Goal: Task Accomplishment & Management: Manage account settings

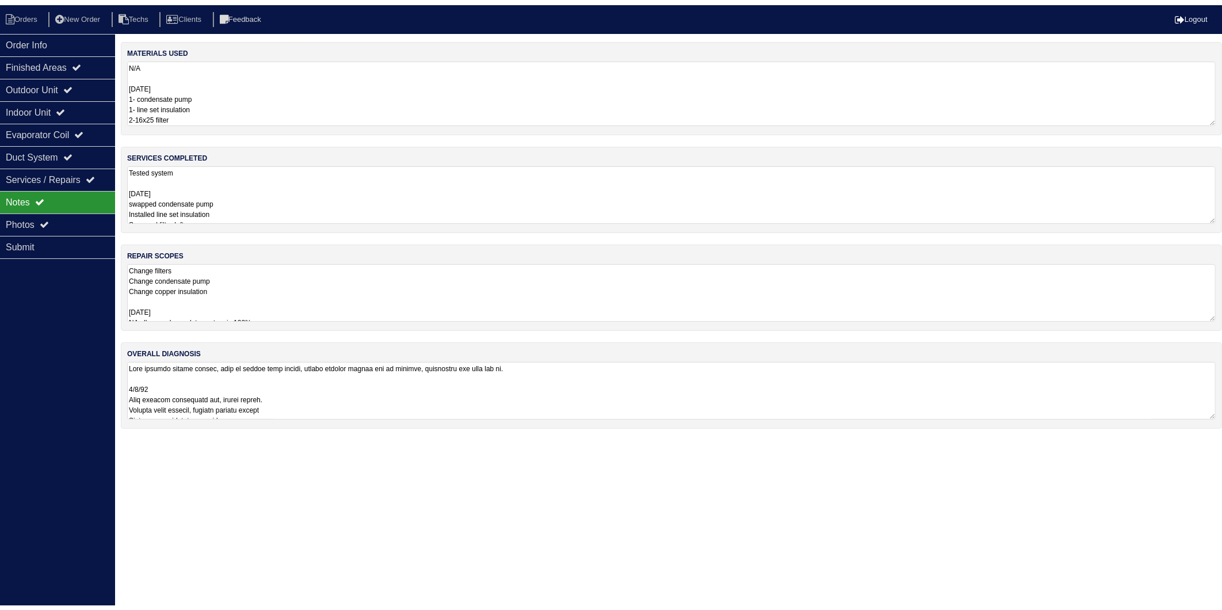
scroll to position [1, 0]
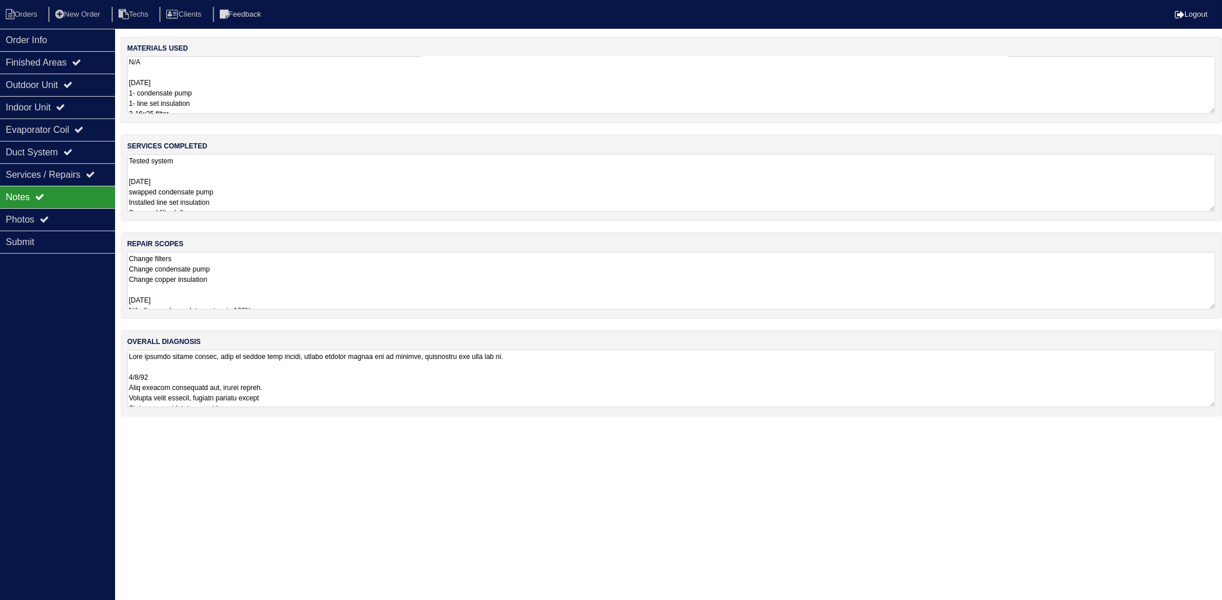
drag, startPoint x: 676, startPoint y: 314, endPoint x: 520, endPoint y: 189, distance: 200.1
click at [678, 310] on textarea "Change filters Change condensate pump Change copper insulation 9.8.25 NA all sc…" at bounding box center [671, 281] width 1089 height 58
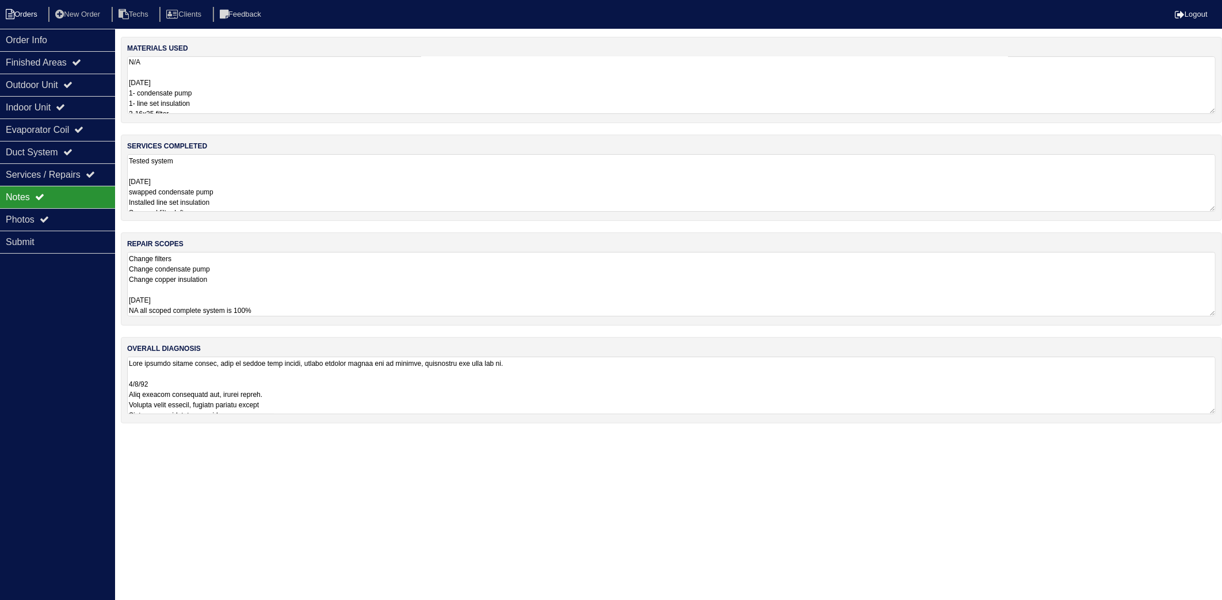
click at [33, 16] on li "Orders" at bounding box center [23, 15] width 47 height 16
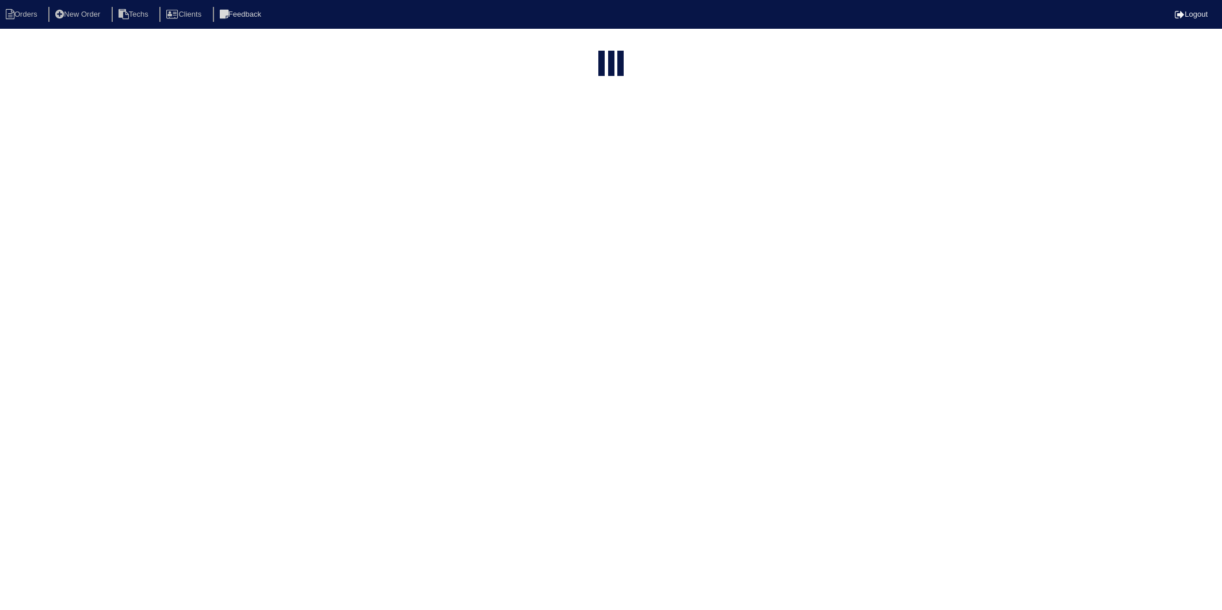
select select "15"
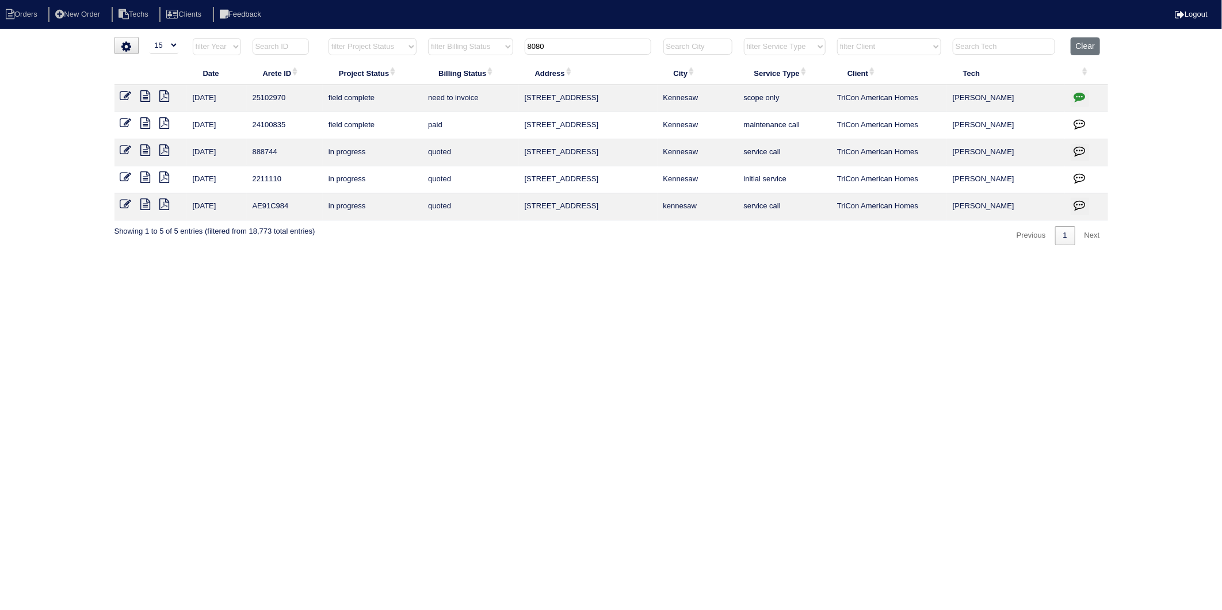
click at [742, 188] on td "initial service" at bounding box center [784, 179] width 93 height 27
click at [1084, 49] on button "Clear" at bounding box center [1085, 46] width 29 height 18
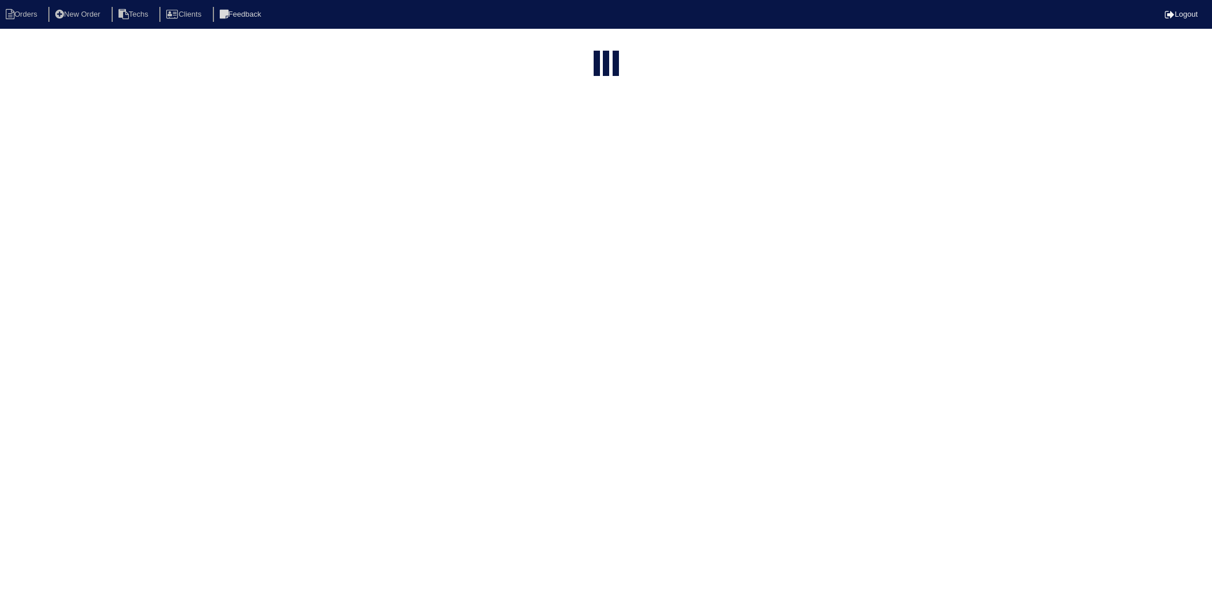
select select "15"
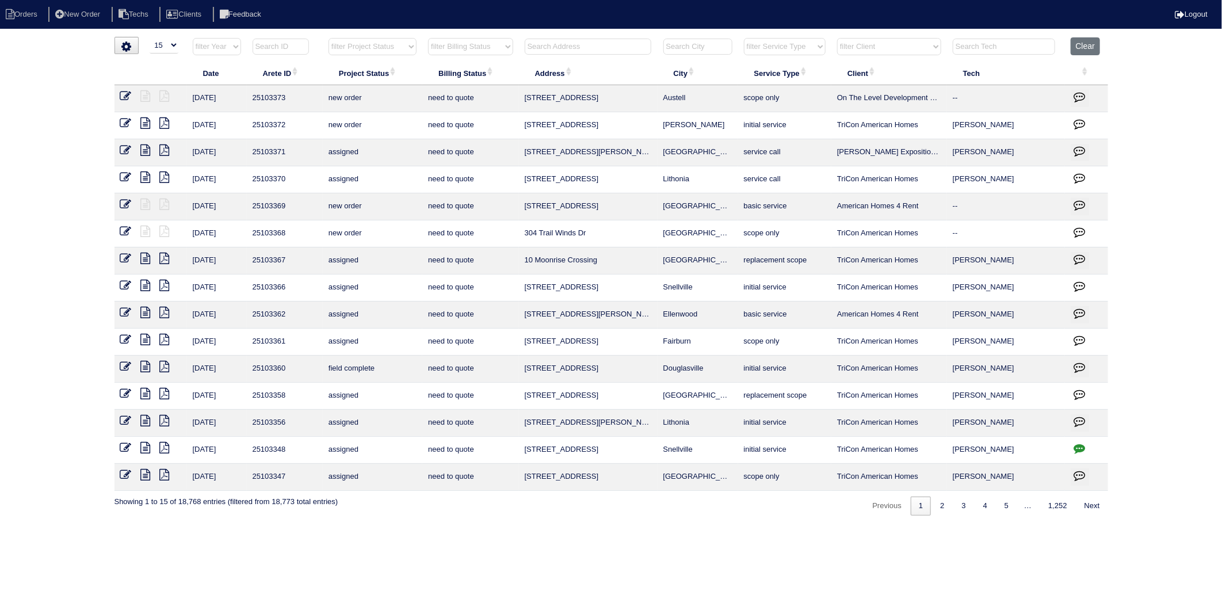
click at [545, 46] on input "text" at bounding box center [588, 47] width 127 height 16
type input "2051"
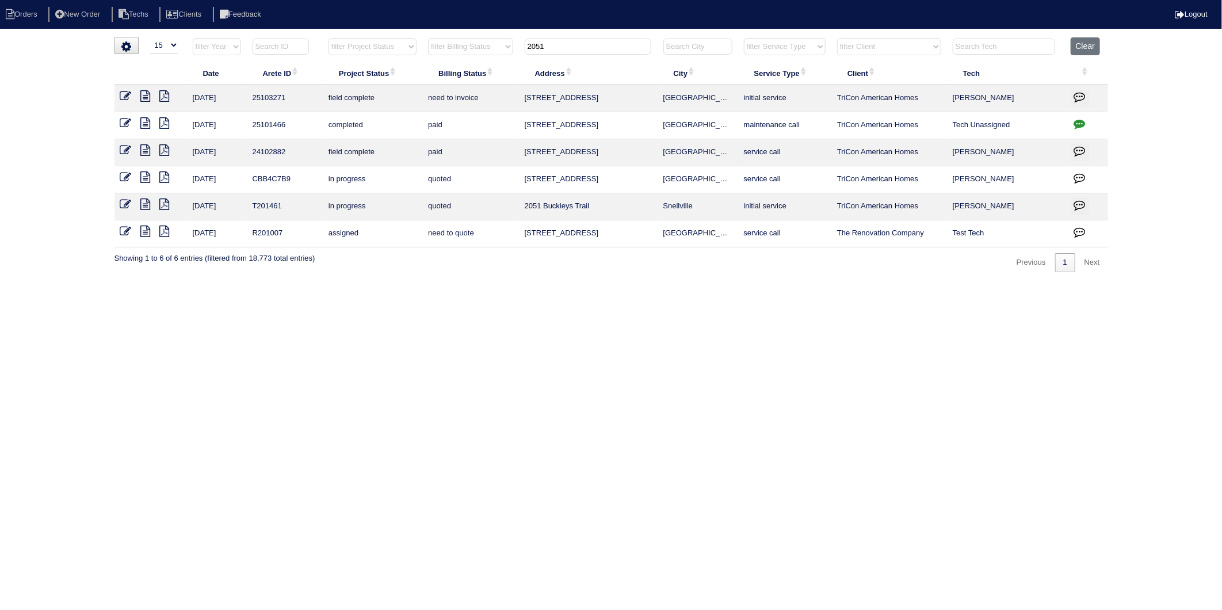
click at [128, 97] on icon at bounding box center [126, 96] width 12 height 12
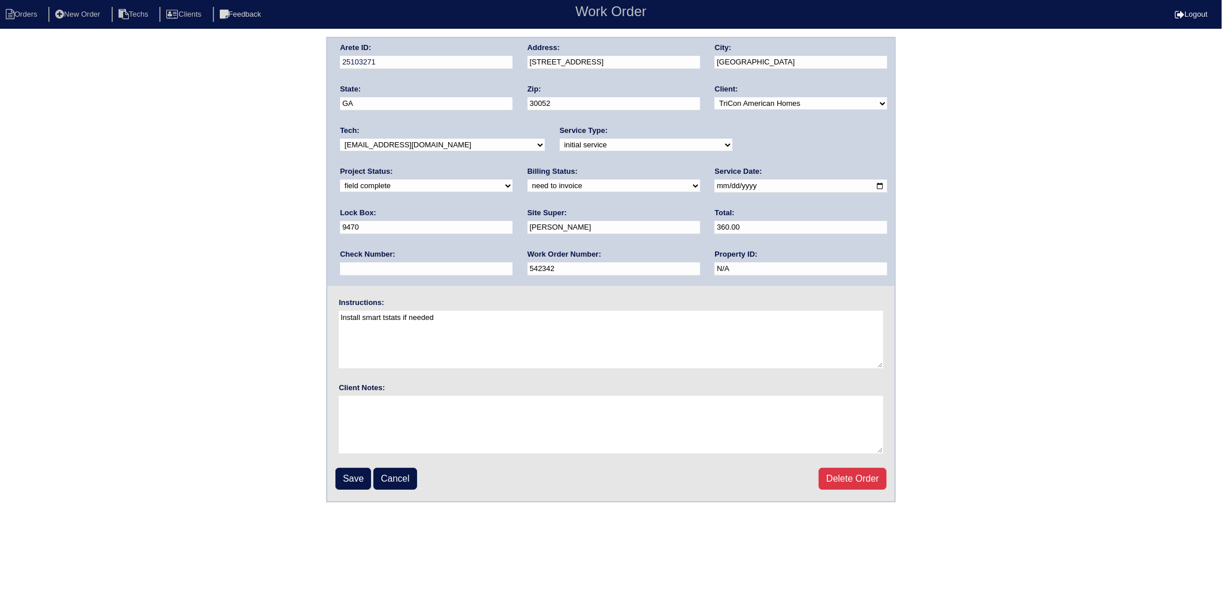
click at [528, 182] on select "need to quote quoted need to invoice invoiced paid warranty purchase order need…" at bounding box center [614, 186] width 173 height 13
select select "invoiced"
click at [528, 180] on select "need to quote quoted need to invoice invoiced paid warranty purchase order need…" at bounding box center [614, 186] width 173 height 13
click at [357, 478] on input "Save" at bounding box center [353, 479] width 36 height 22
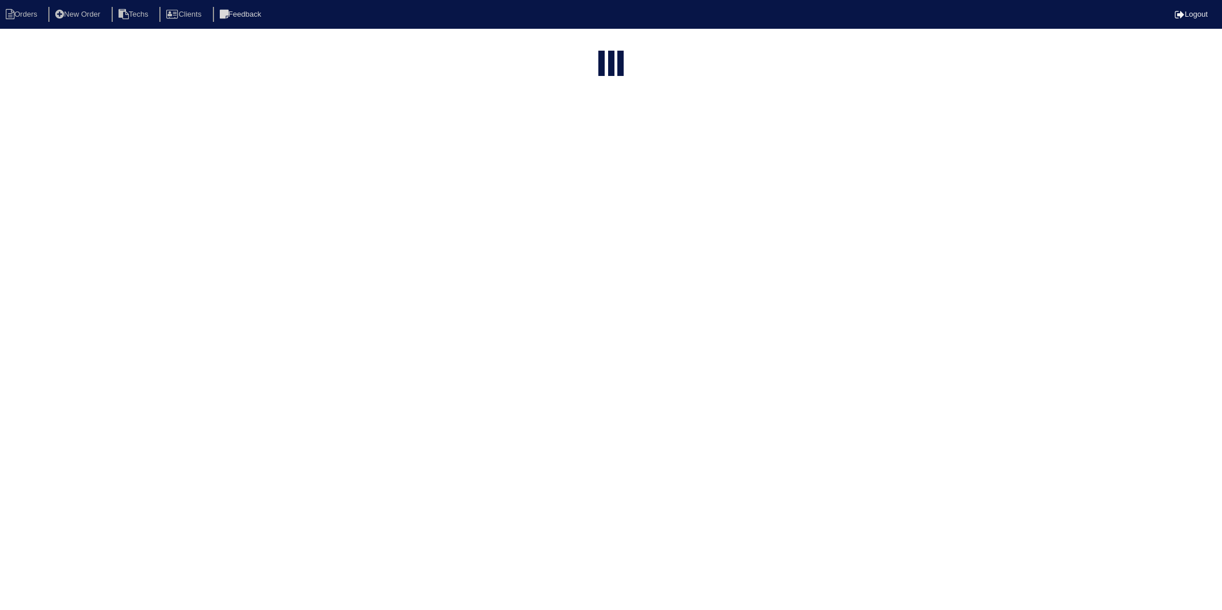
select select "15"
type input "2051"
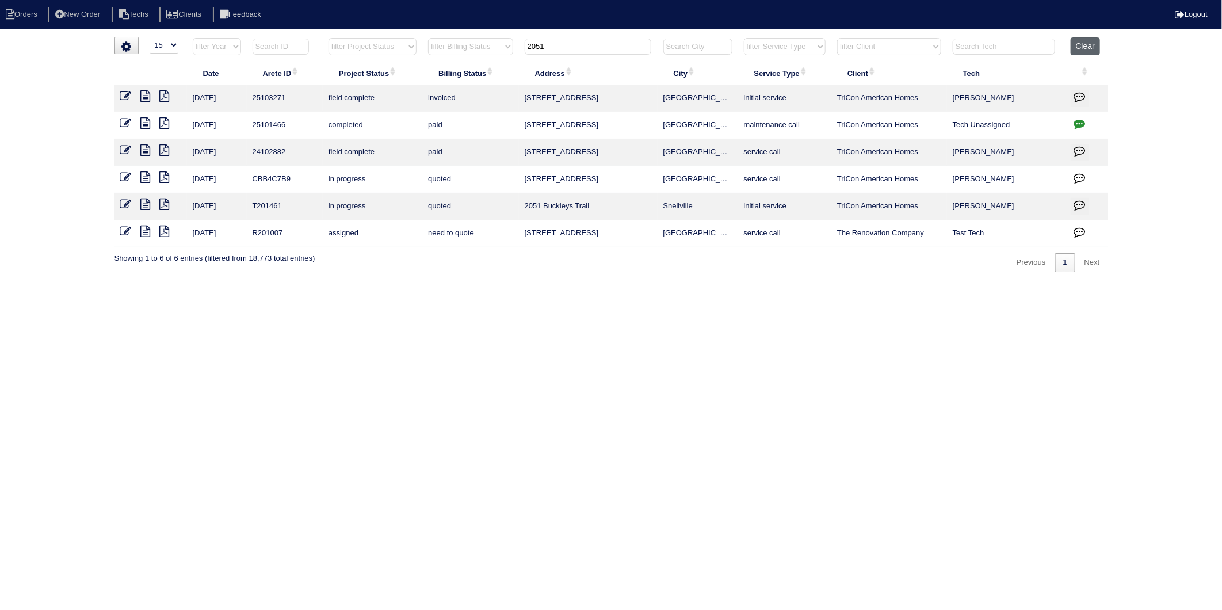
click at [1079, 44] on button "Clear" at bounding box center [1085, 46] width 29 height 18
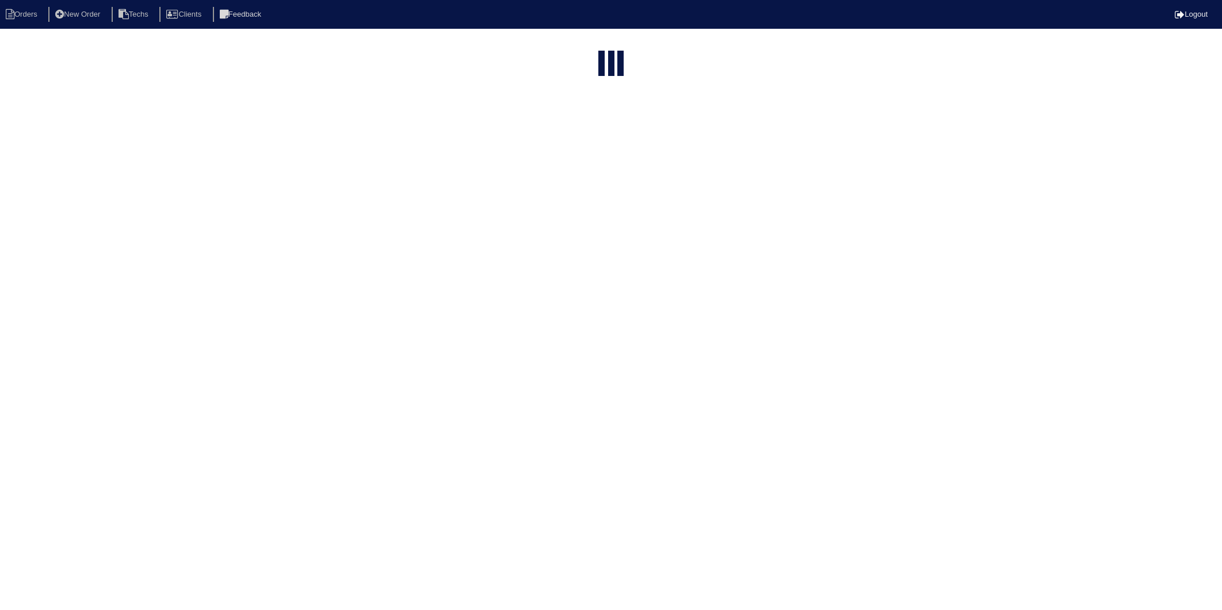
select select "15"
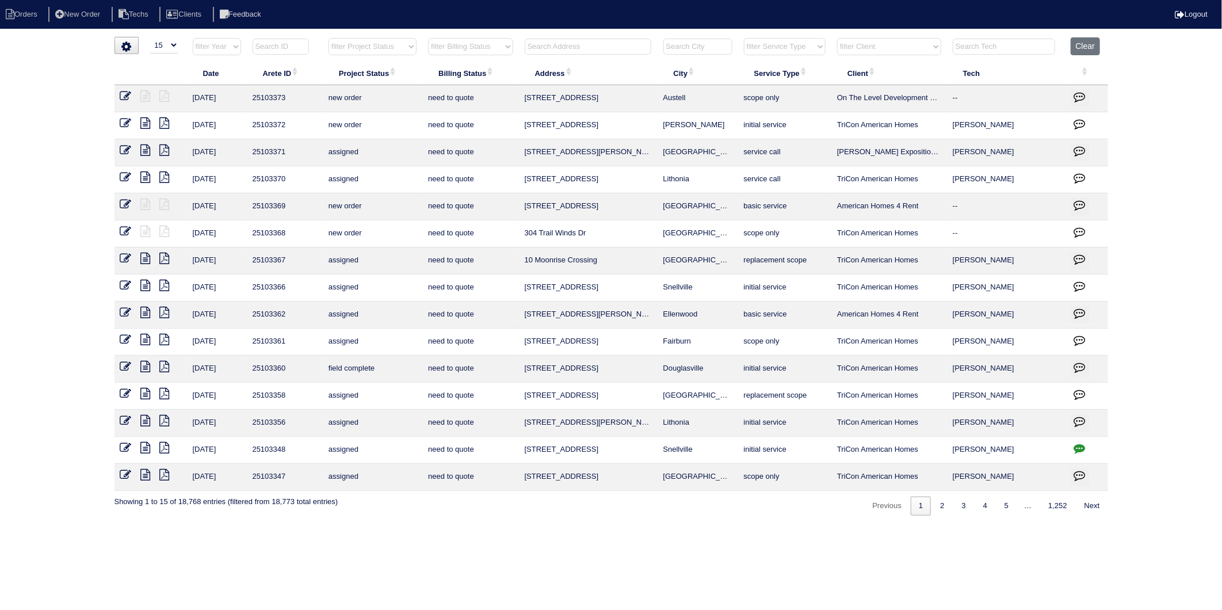
click at [1082, 48] on button "Clear" at bounding box center [1085, 46] width 29 height 18
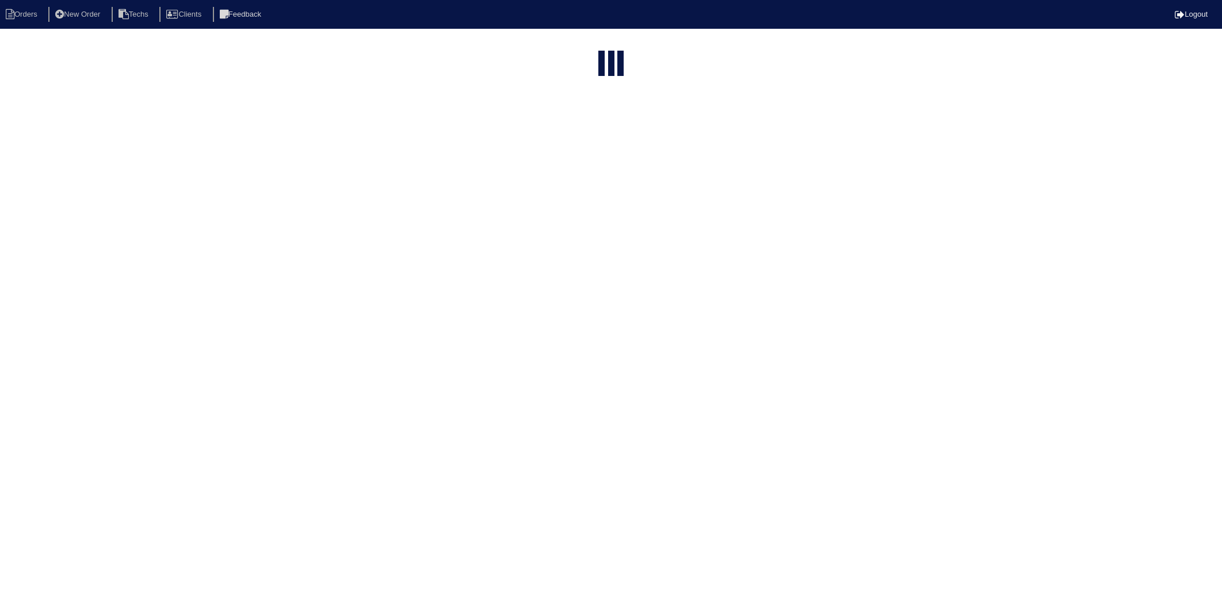
select select "15"
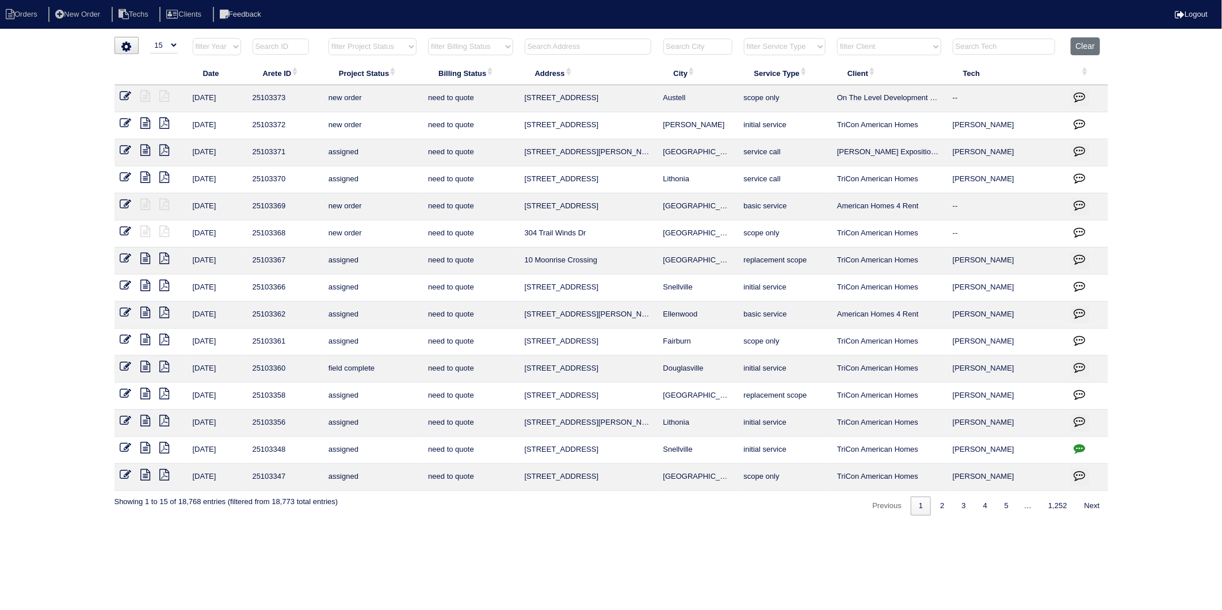
click at [547, 45] on input "text" at bounding box center [588, 47] width 127 height 16
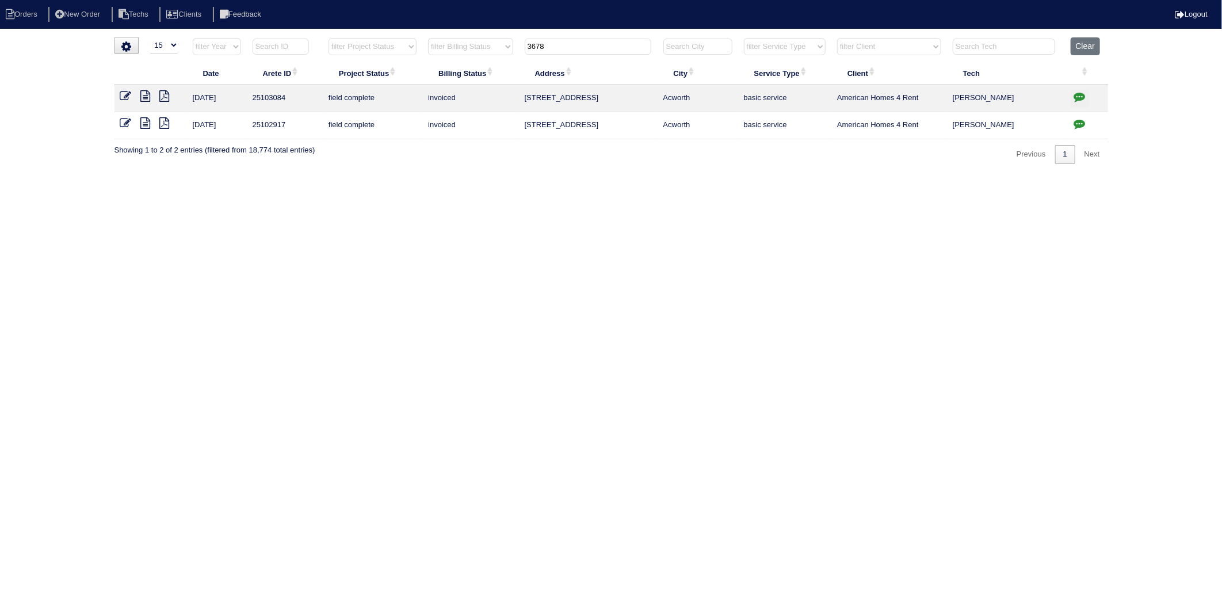
drag, startPoint x: 568, startPoint y: 39, endPoint x: 479, endPoint y: 55, distance: 90.0
click at [479, 55] on tr "filter Year -- Any Year -- 2025 2024 2023 2022 2021 2020 2019 filter Project St…" at bounding box center [612, 49] width 994 height 24
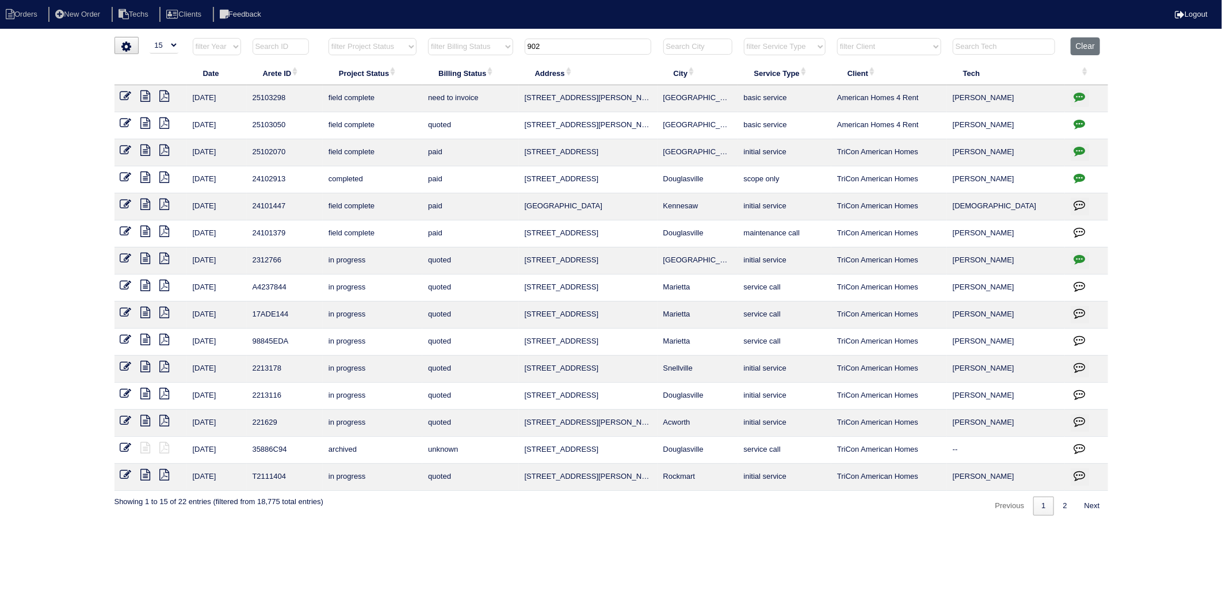
type input "902"
click at [145, 124] on icon at bounding box center [146, 123] width 10 height 12
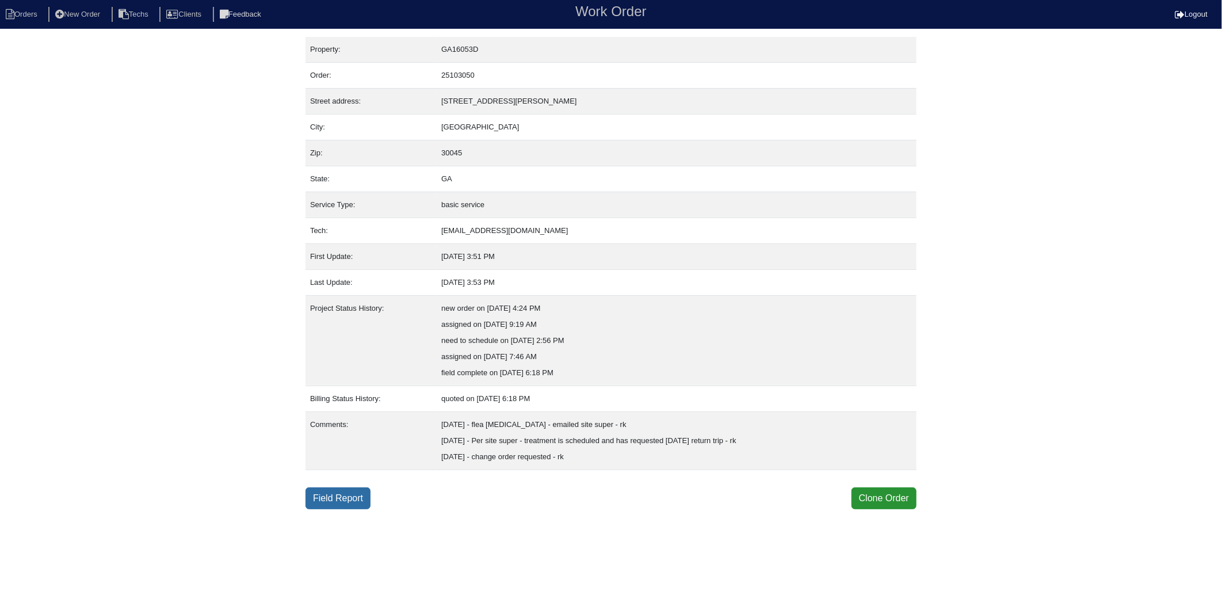
click at [354, 503] on link "Field Report" at bounding box center [338, 498] width 65 height 22
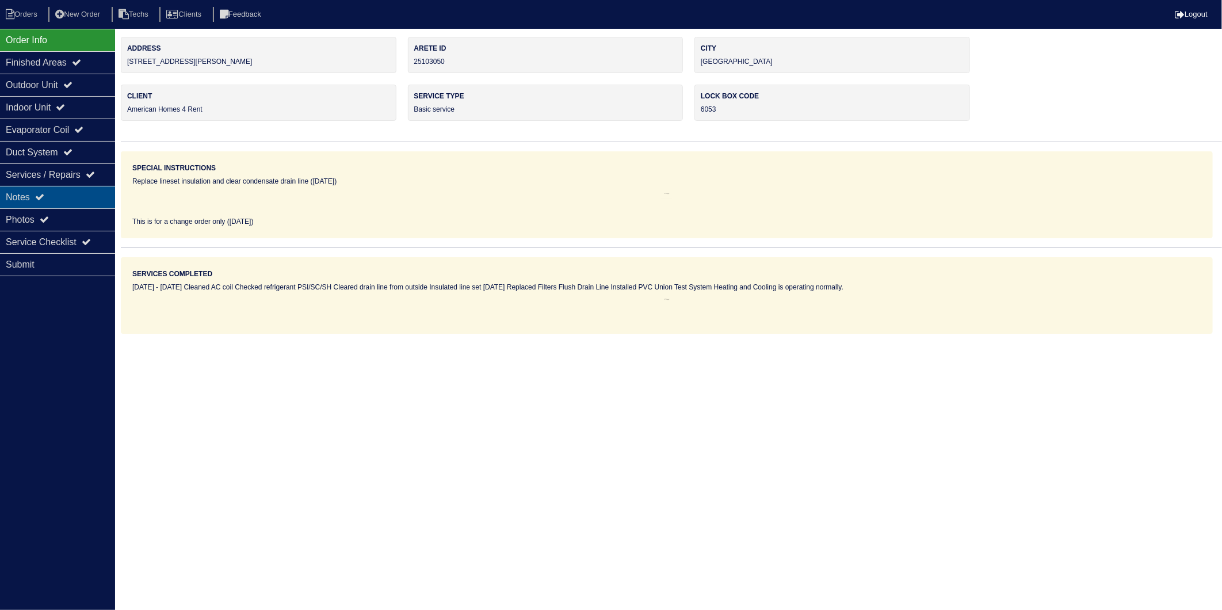
click at [14, 200] on div "Notes" at bounding box center [57, 197] width 115 height 22
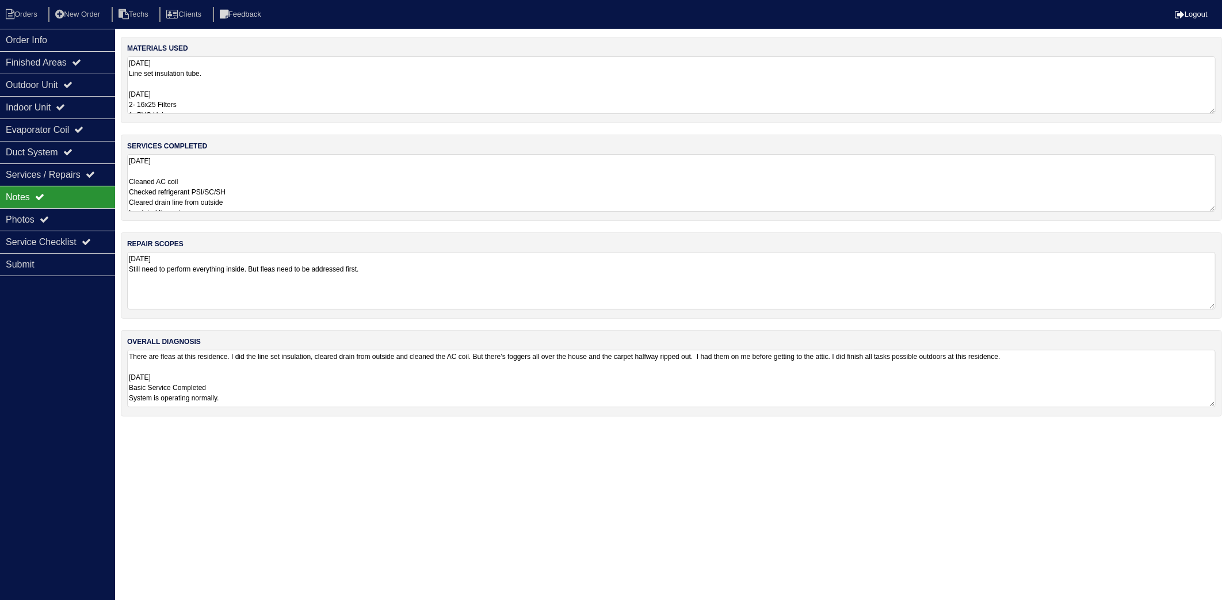
click at [225, 78] on textarea "08.23.25 Line set insulation tube. 9/4/25 2- 16x25 Filters 1- PVC Union" at bounding box center [671, 85] width 1089 height 58
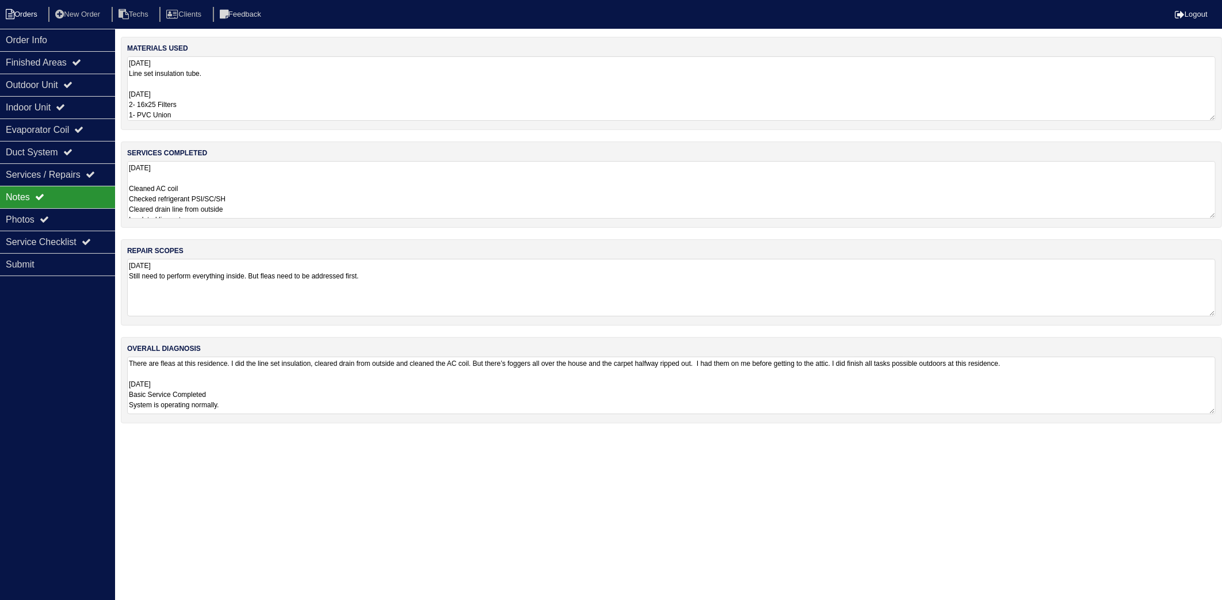
click at [17, 19] on li "Orders" at bounding box center [23, 15] width 47 height 16
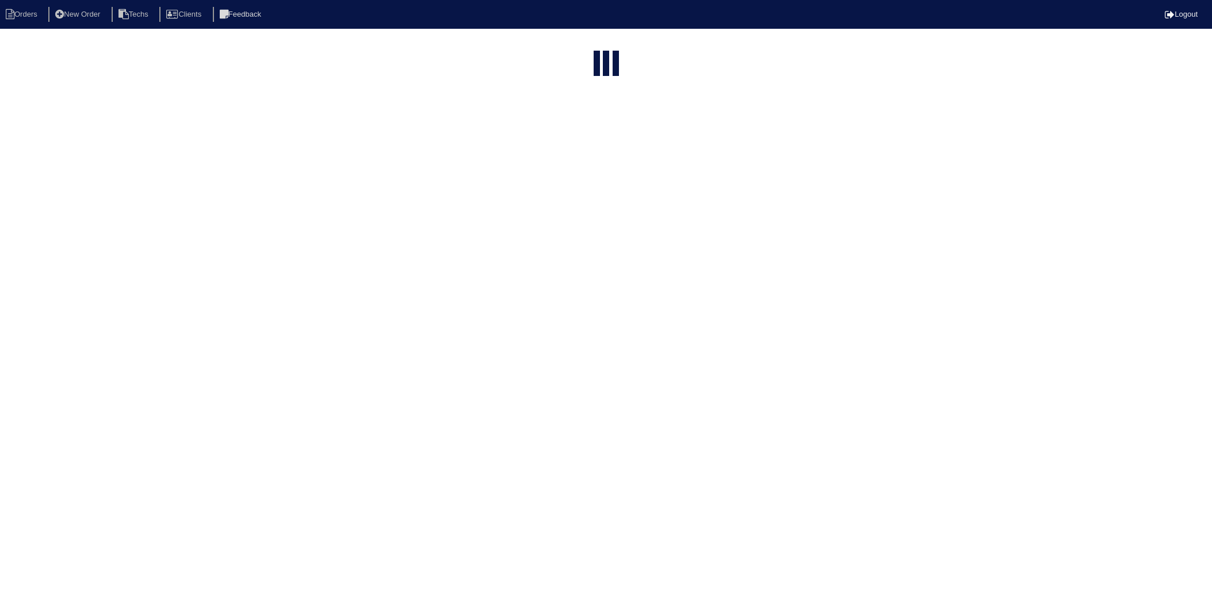
select select "15"
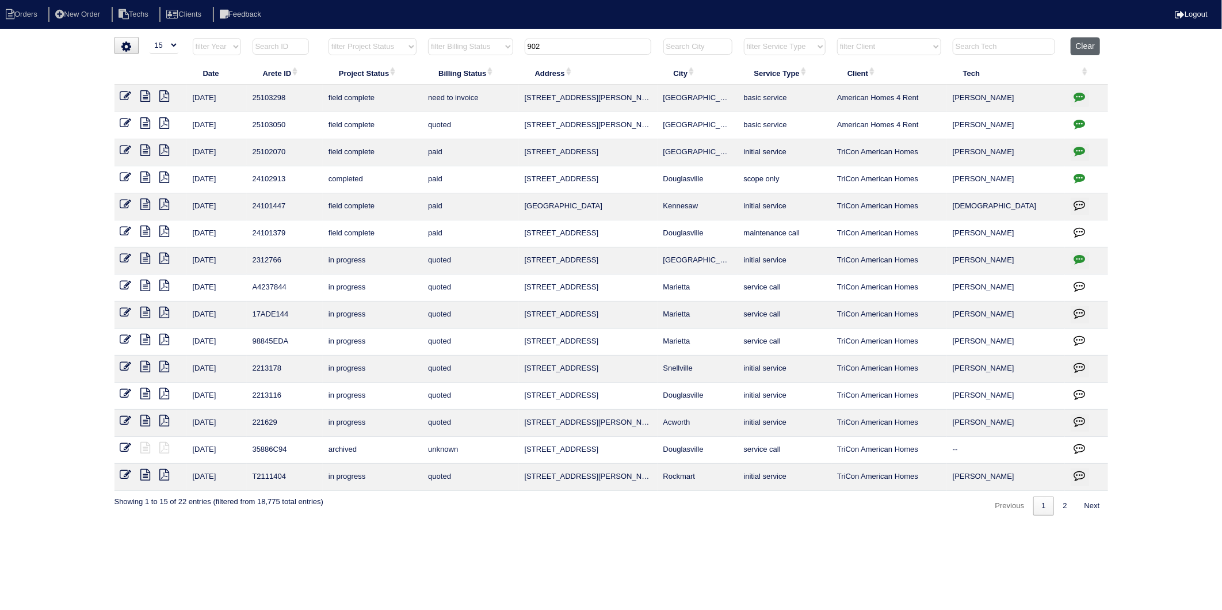
click at [1086, 43] on button "Clear" at bounding box center [1085, 46] width 29 height 18
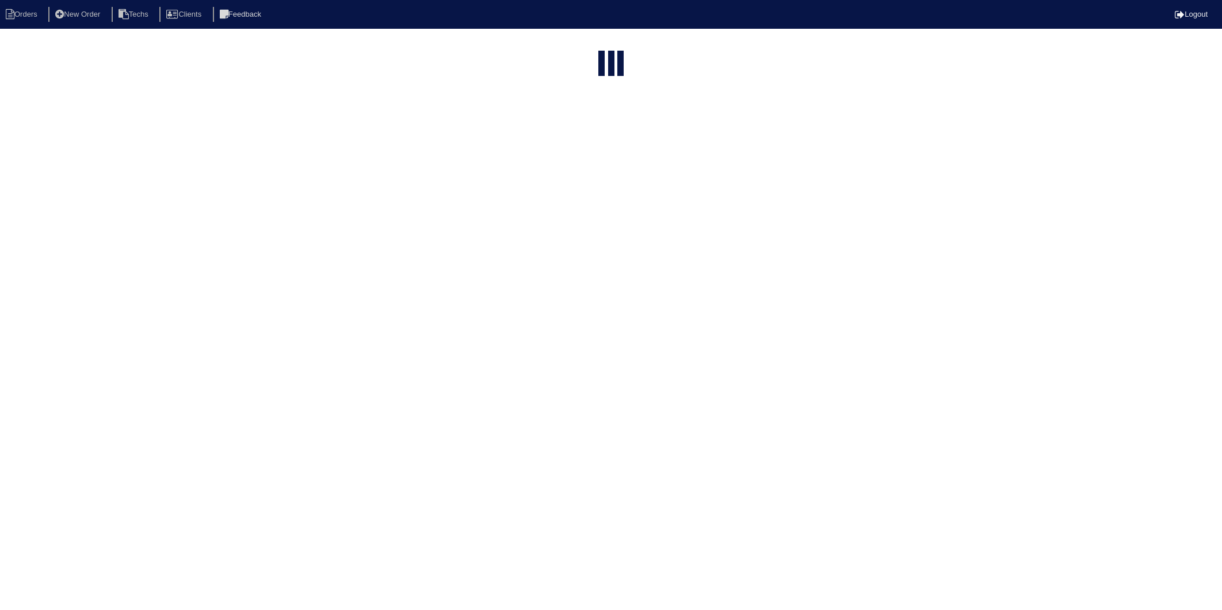
select select "15"
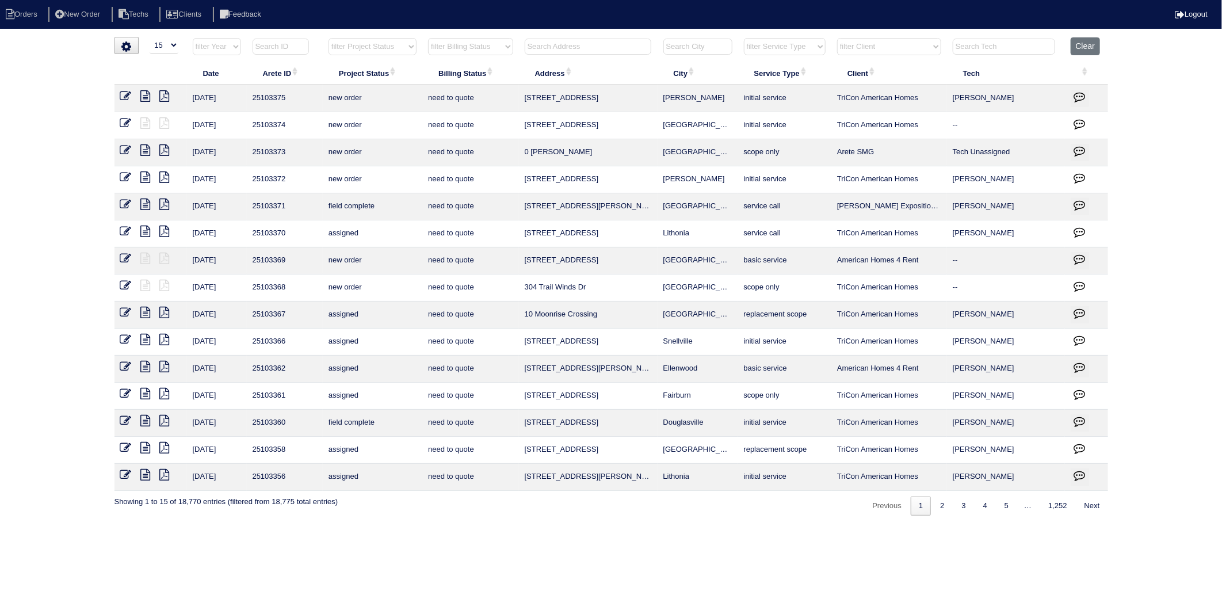
click at [605, 46] on input "text" at bounding box center [588, 47] width 127 height 16
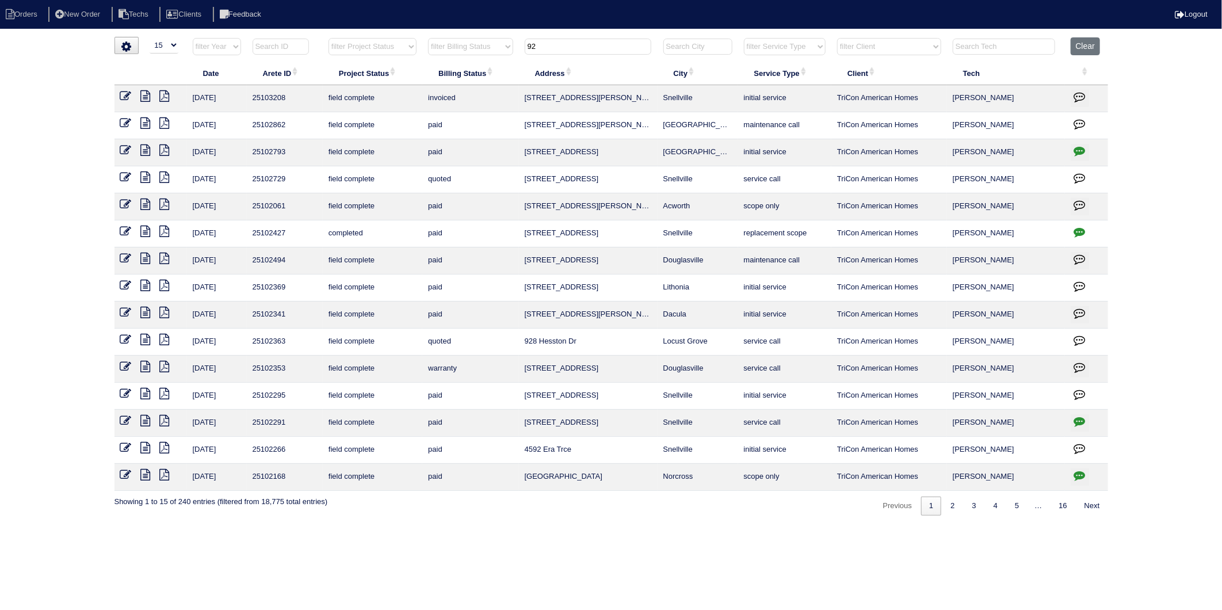
drag, startPoint x: 551, startPoint y: 51, endPoint x: 483, endPoint y: 55, distance: 67.5
click at [483, 55] on tr "filter Year -- Any Year -- 2025 2024 2023 2022 2021 2020 2019 filter Project St…" at bounding box center [612, 49] width 994 height 24
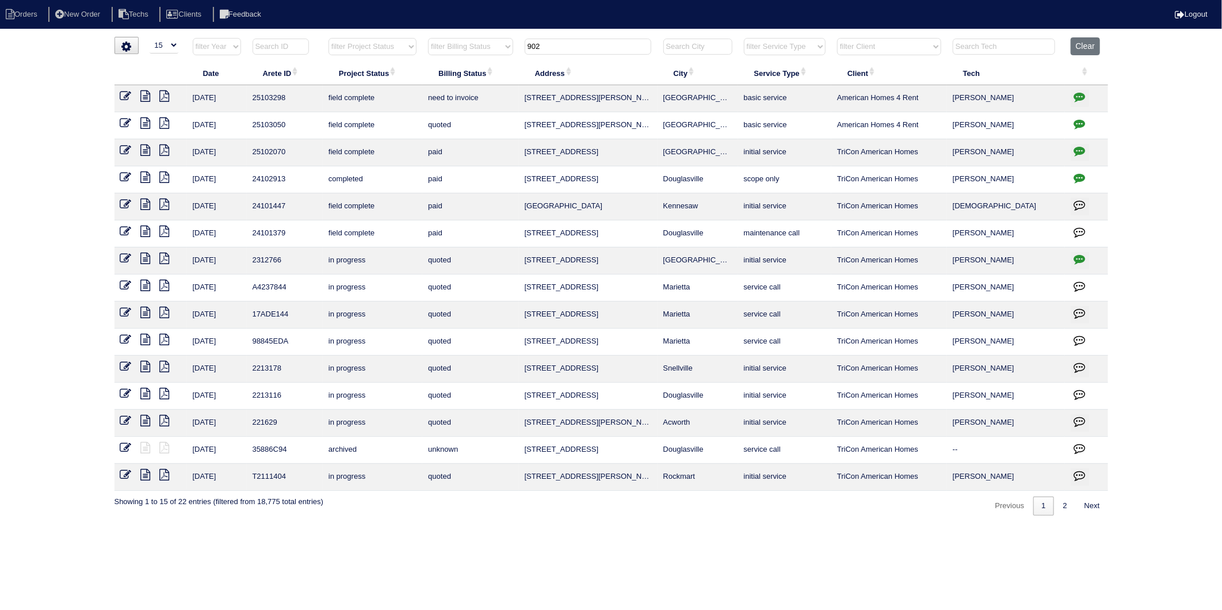
type input "902"
click at [128, 98] on icon at bounding box center [126, 96] width 12 height 12
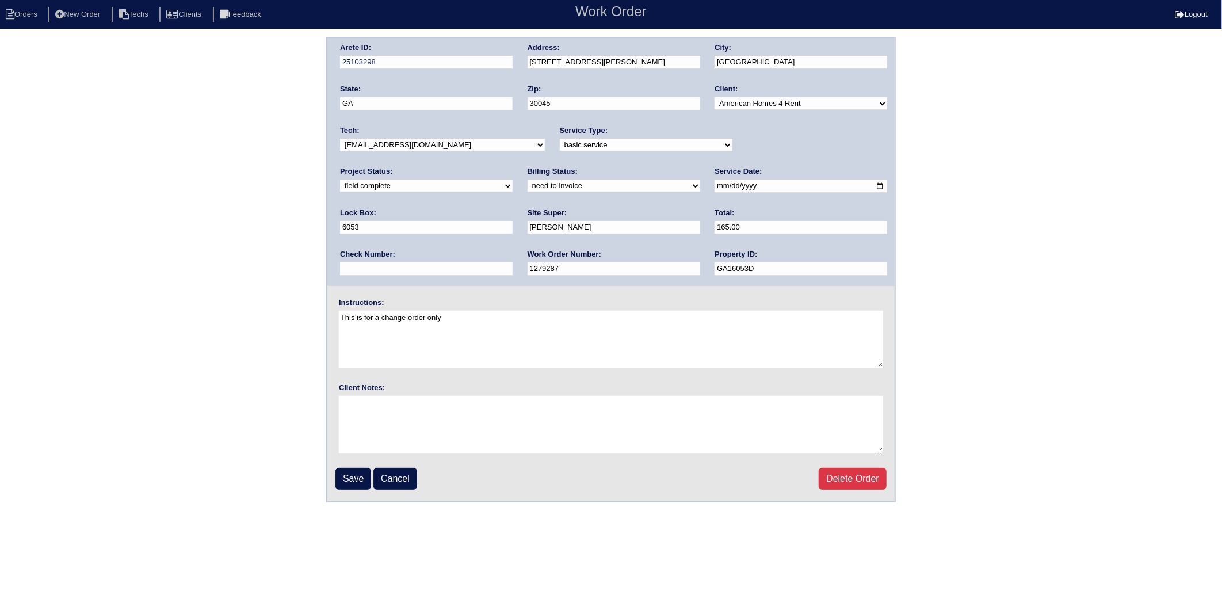
drag, startPoint x: 383, startPoint y: 266, endPoint x: 300, endPoint y: 271, distance: 83.0
click at [304, 269] on div "Arete ID: 25103298 Address: [STREET_ADDRESS][PERSON_NAME] City: [GEOGRAPHIC_DAT…" at bounding box center [611, 270] width 1222 height 466
click at [528, 185] on select "need to quote quoted need to invoice invoiced paid warranty purchase order need…" at bounding box center [614, 186] width 173 height 13
select select "invoiced"
click at [528, 180] on select "need to quote quoted need to invoice invoiced paid warranty purchase order need…" at bounding box center [614, 186] width 173 height 13
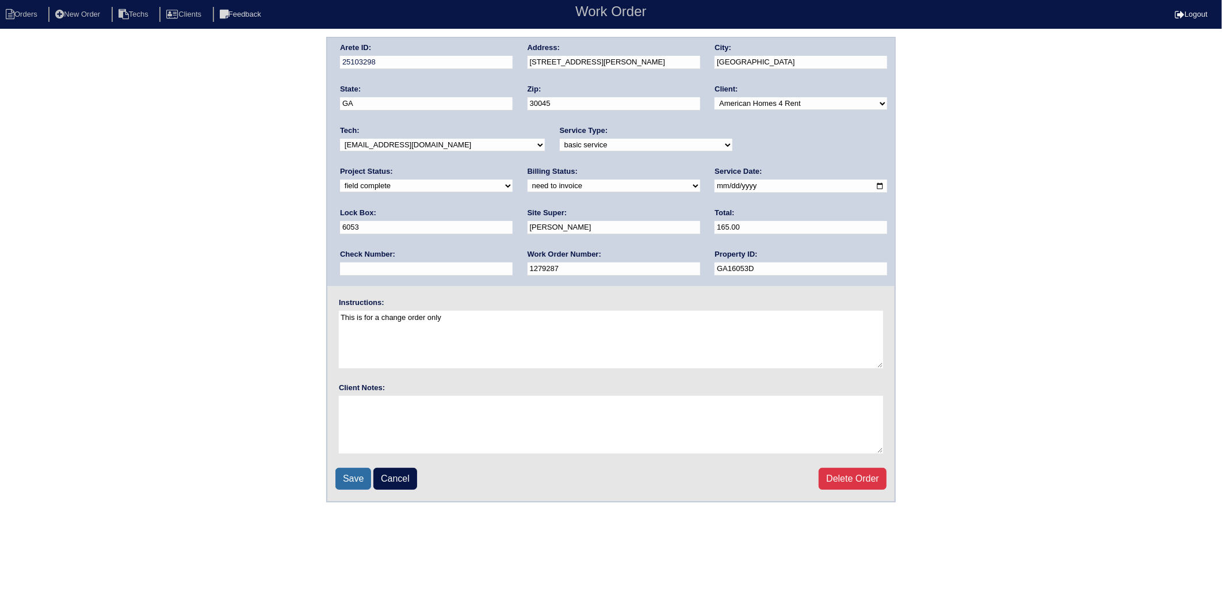
click at [357, 471] on input "Save" at bounding box center [353, 479] width 36 height 22
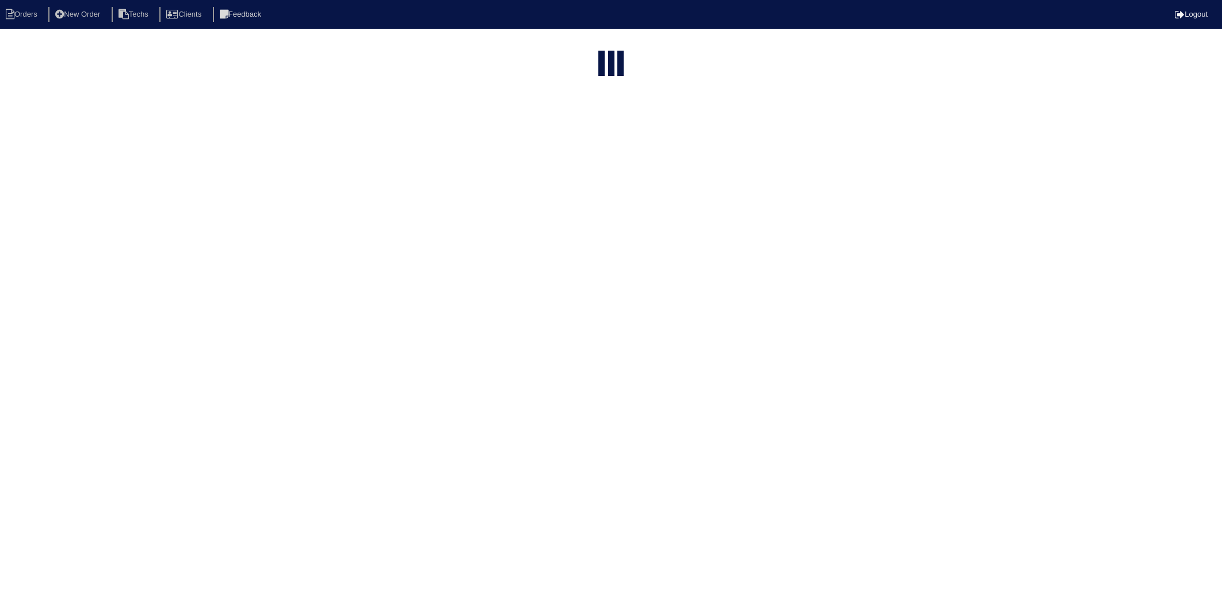
select select "15"
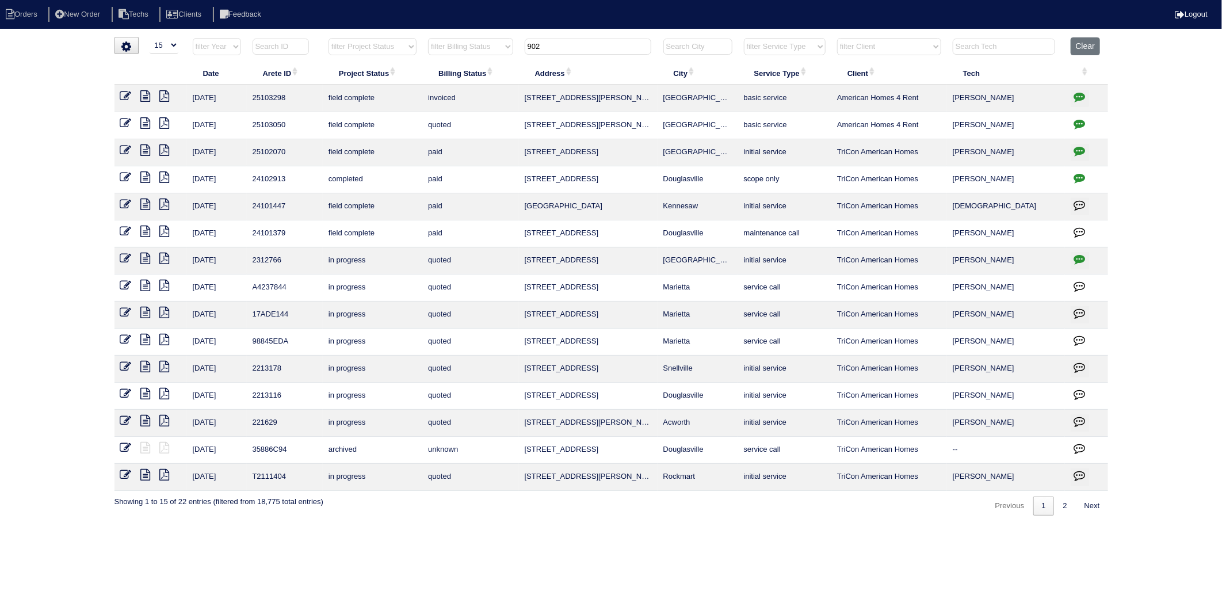
click at [127, 120] on icon at bounding box center [126, 123] width 12 height 12
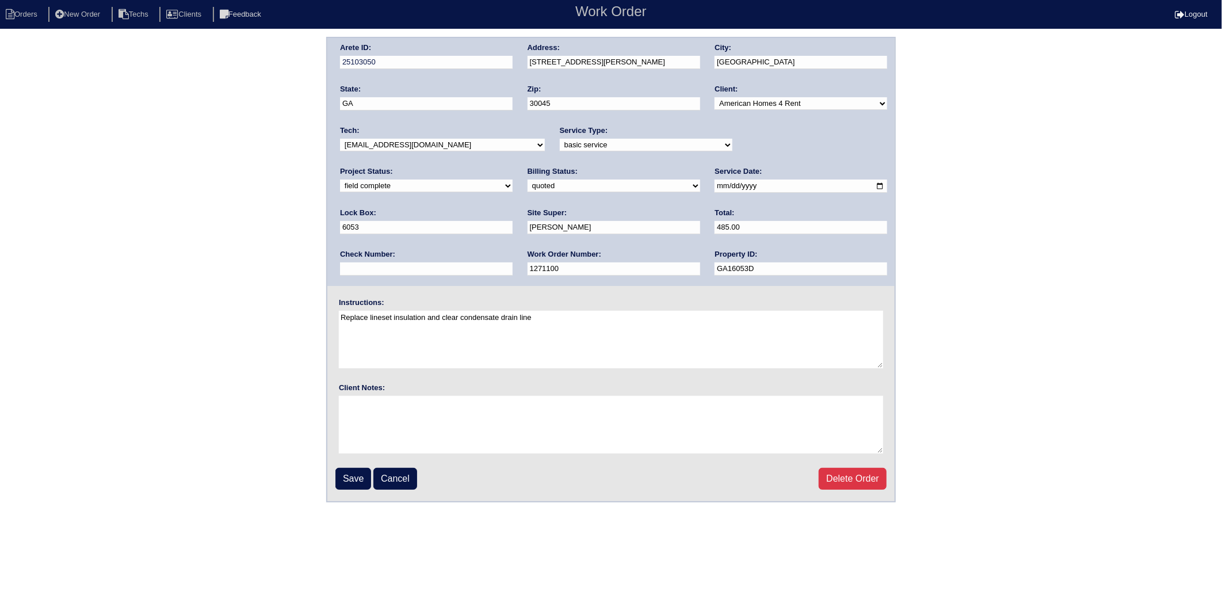
click at [528, 188] on select "need to quote quoted need to invoice invoiced paid warranty purchase order need…" at bounding box center [614, 186] width 173 height 13
select select "invoiced"
click at [528, 180] on select "need to quote quoted need to invoice invoiced paid warranty purchase order need…" at bounding box center [614, 186] width 173 height 13
click at [344, 473] on input "Save" at bounding box center [353, 479] width 36 height 22
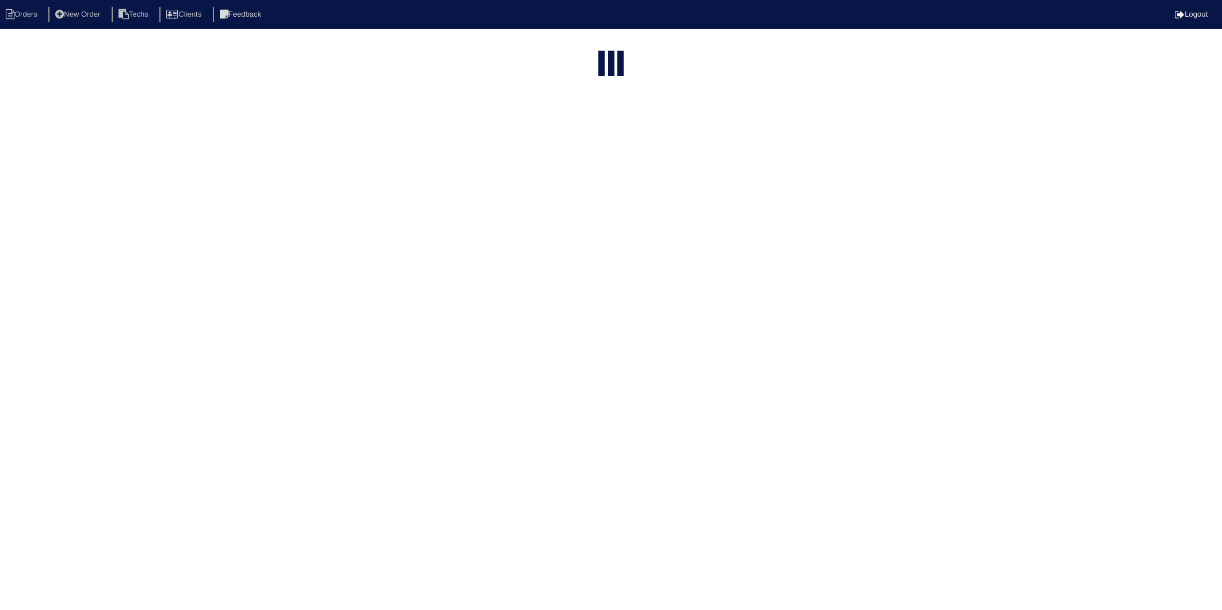
select select "15"
type input "902"
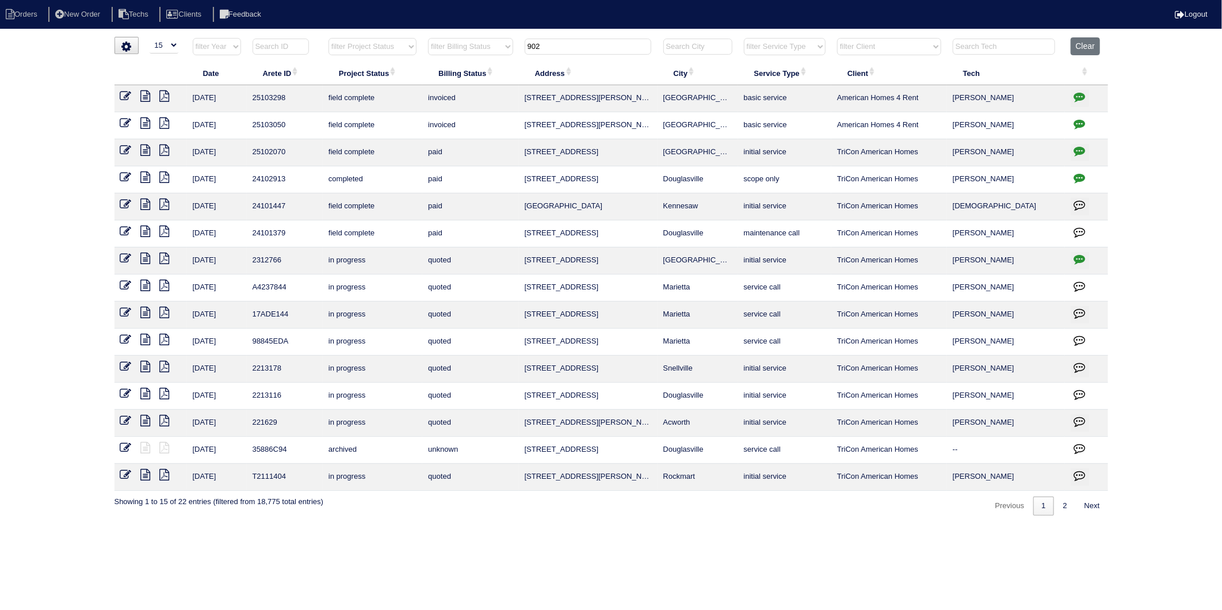
click at [124, 98] on icon at bounding box center [126, 96] width 12 height 12
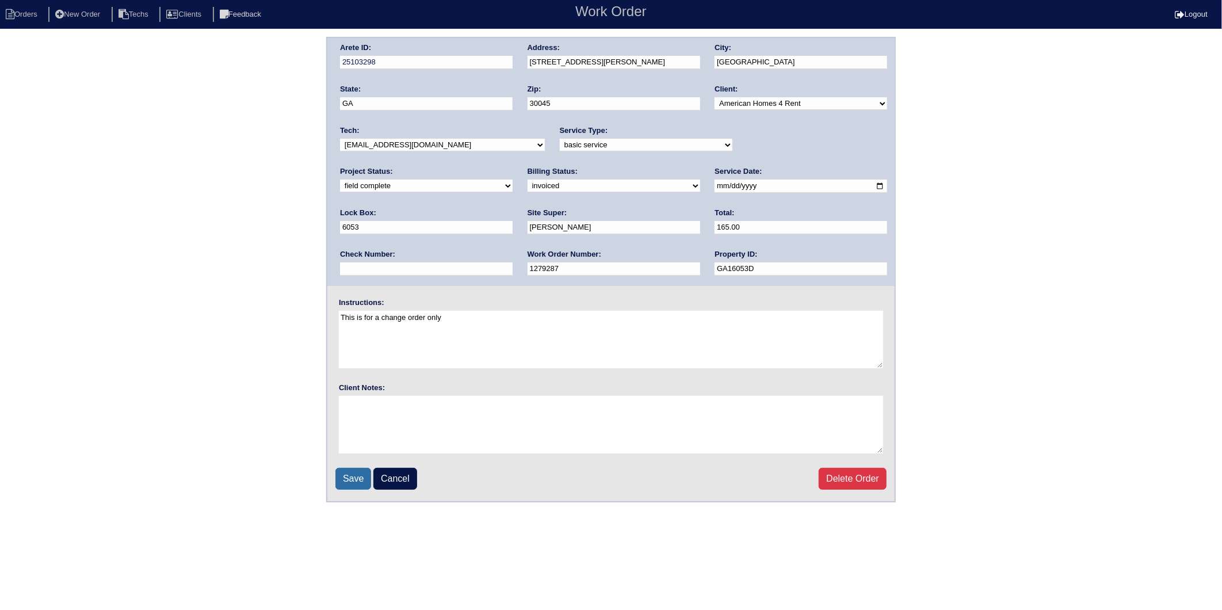
click at [357, 479] on input "Save" at bounding box center [353, 479] width 36 height 22
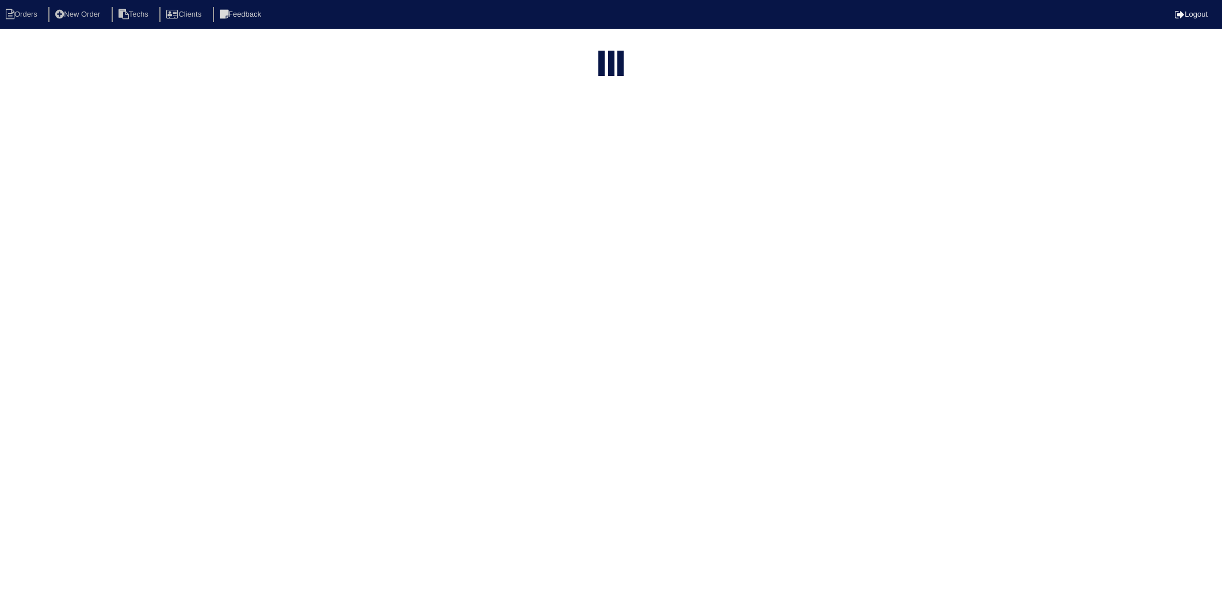
select select "15"
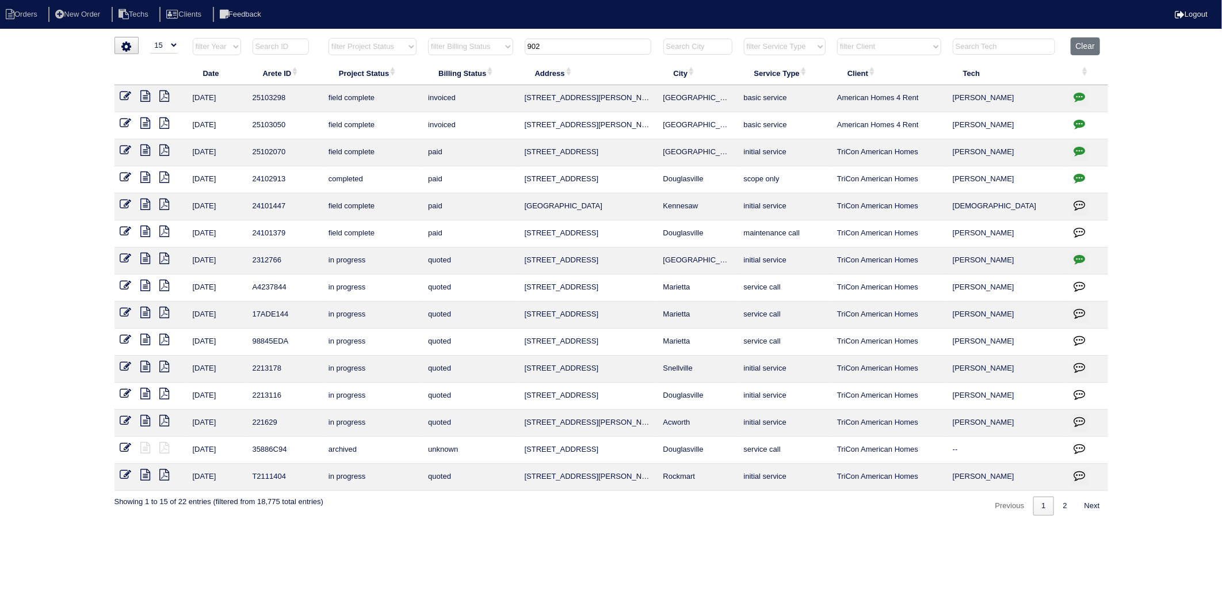
click at [123, 123] on icon at bounding box center [126, 123] width 12 height 12
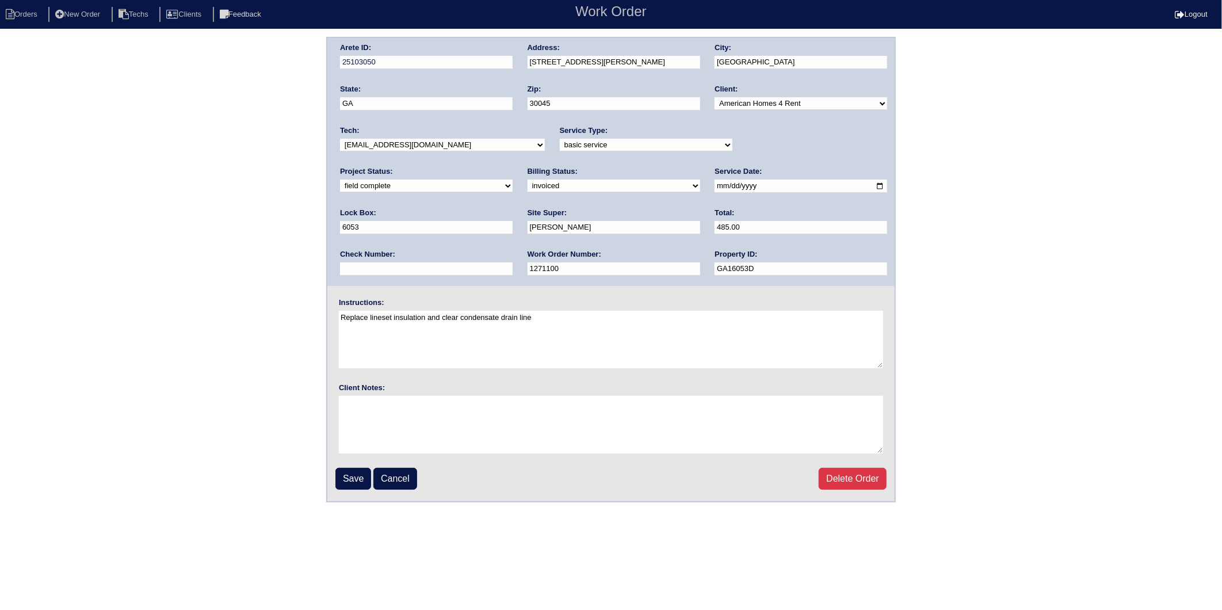
drag, startPoint x: 570, startPoint y: 228, endPoint x: 509, endPoint y: 221, distance: 61.5
click at [509, 221] on div "Arete ID: 25103050 Address: 902 Chandler Rd City: Lawrenceville State: GA Zip: …" at bounding box center [610, 162] width 567 height 248
click at [257, 386] on div "Arete ID: 25103050 Address: 902 Chandler Rd City: Lawrenceville State: GA Zip: …" at bounding box center [611, 270] width 1222 height 466
click at [715, 228] on input "425" at bounding box center [801, 227] width 173 height 13
type input "425.00"
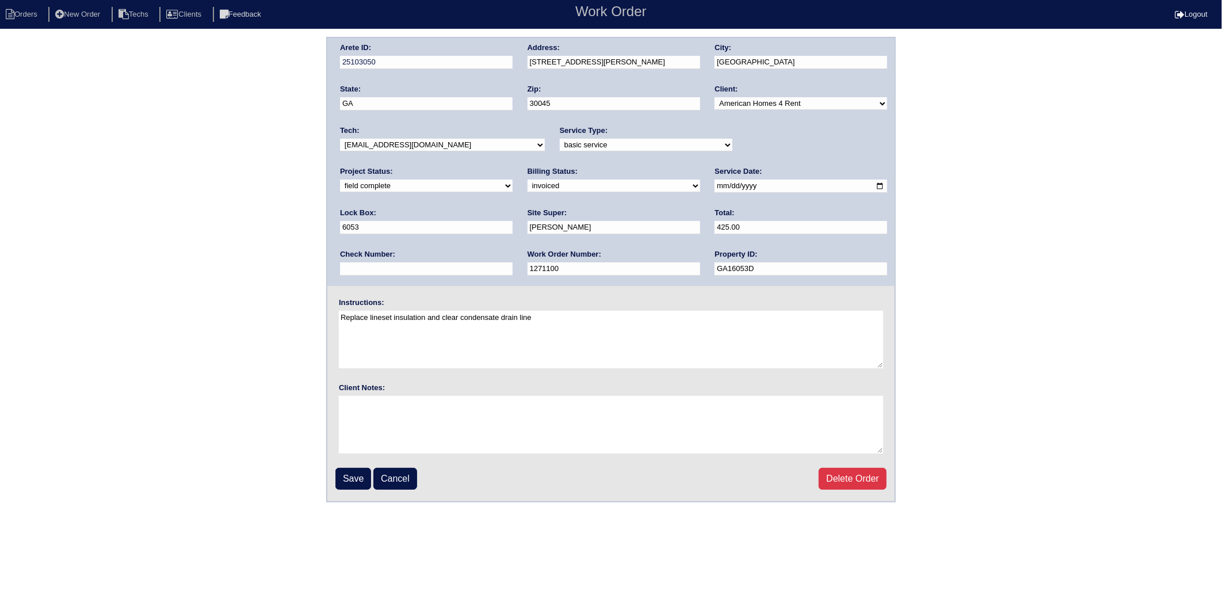
click at [288, 290] on div "Arete ID: 25103050 Address: 902 Chandler Rd City: Lawrenceville State: GA Zip: …" at bounding box center [611, 270] width 1222 height 466
drag, startPoint x: 351, startPoint y: 472, endPoint x: 353, endPoint y: 464, distance: 8.4
click at [351, 472] on input "Save" at bounding box center [353, 479] width 36 height 22
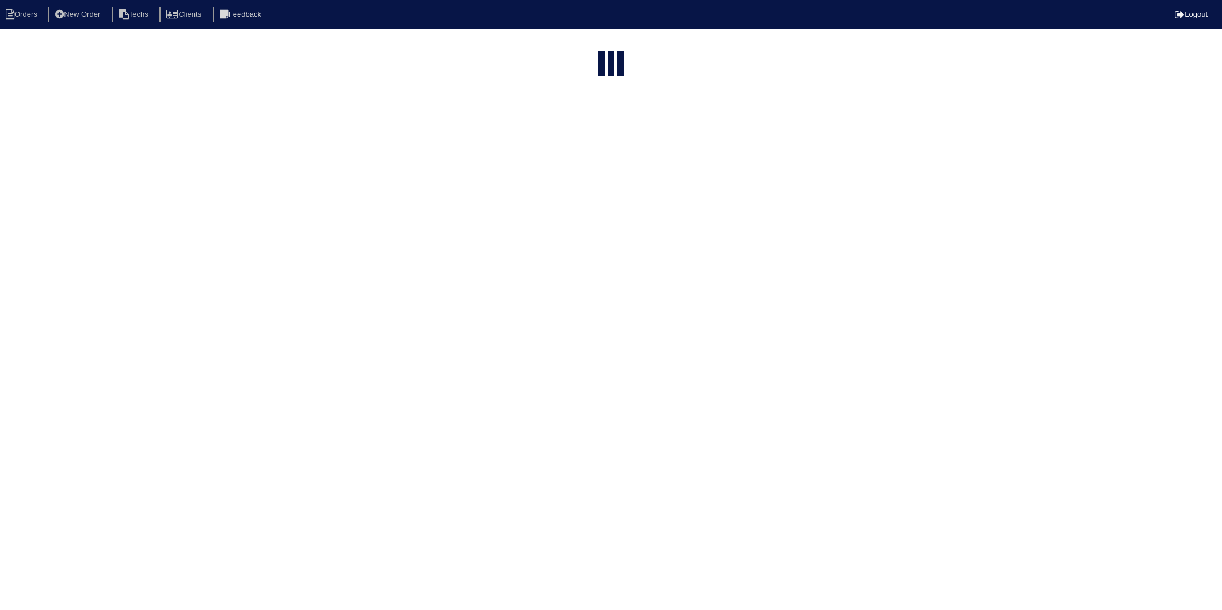
select select "15"
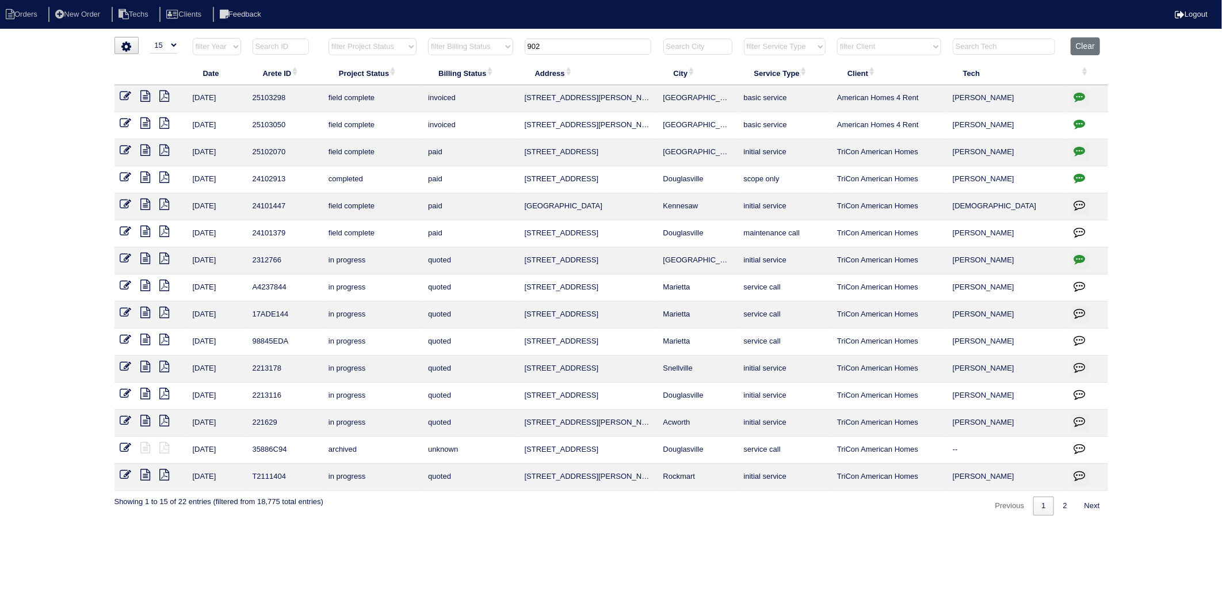
click at [123, 92] on icon at bounding box center [126, 96] width 12 height 12
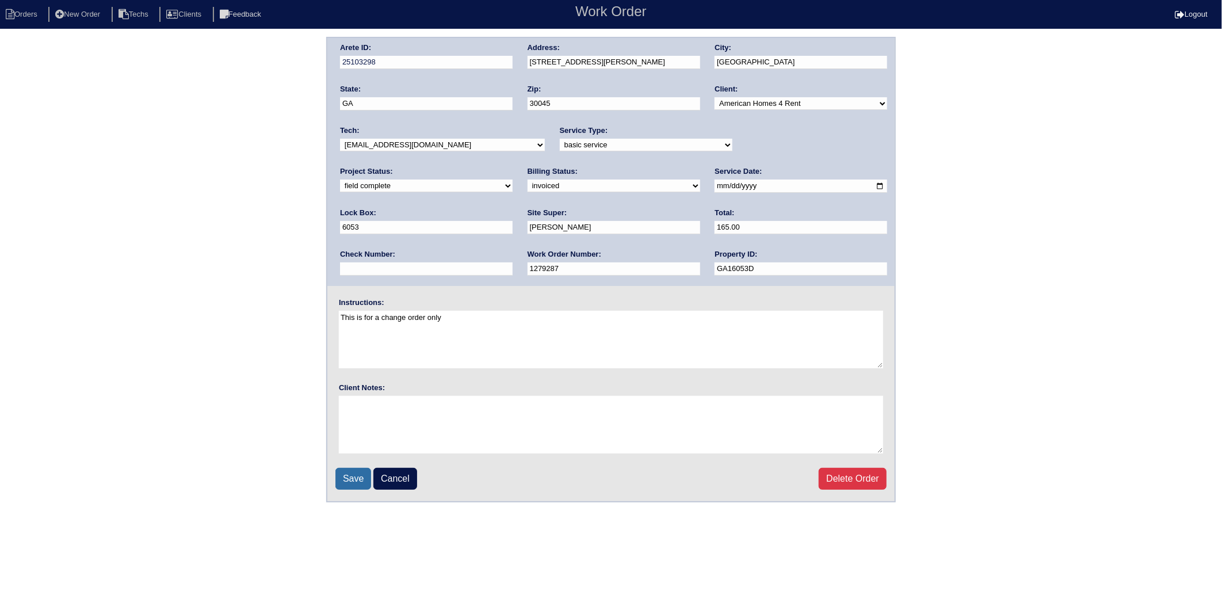
click at [355, 478] on input "Save" at bounding box center [353, 479] width 36 height 22
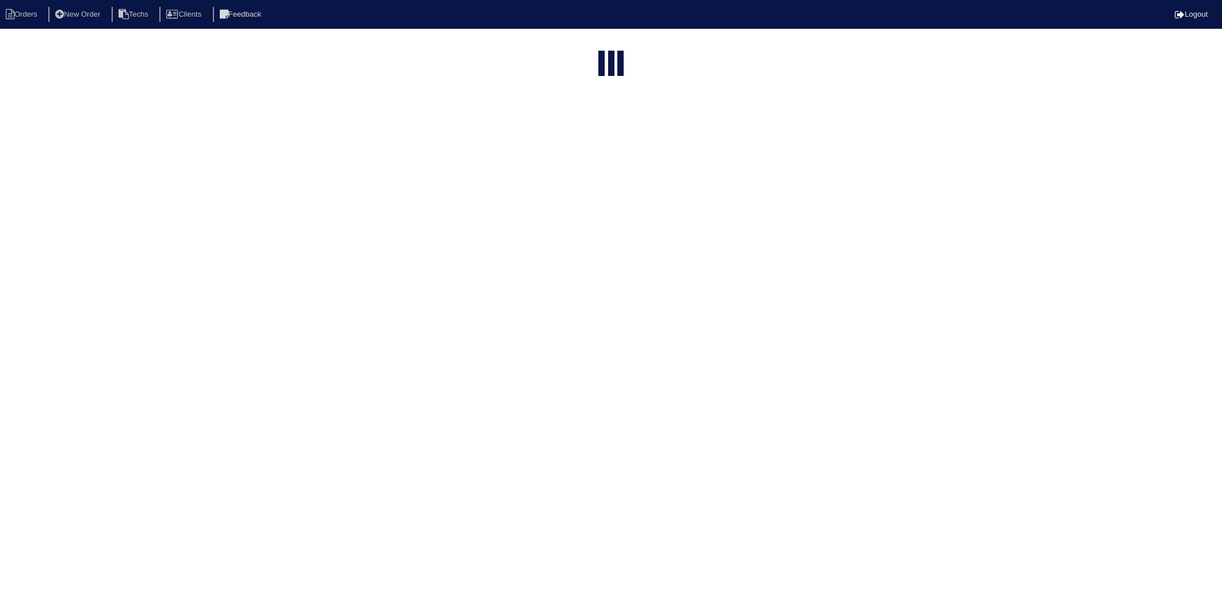
select select "15"
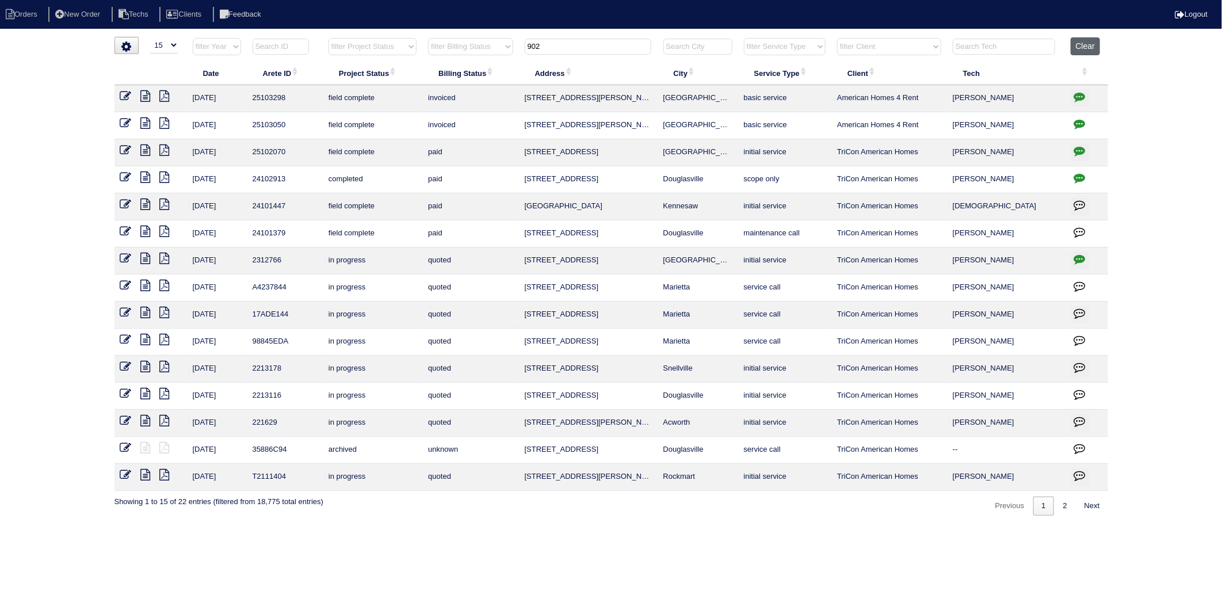
click at [1092, 43] on button "Clear" at bounding box center [1085, 46] width 29 height 18
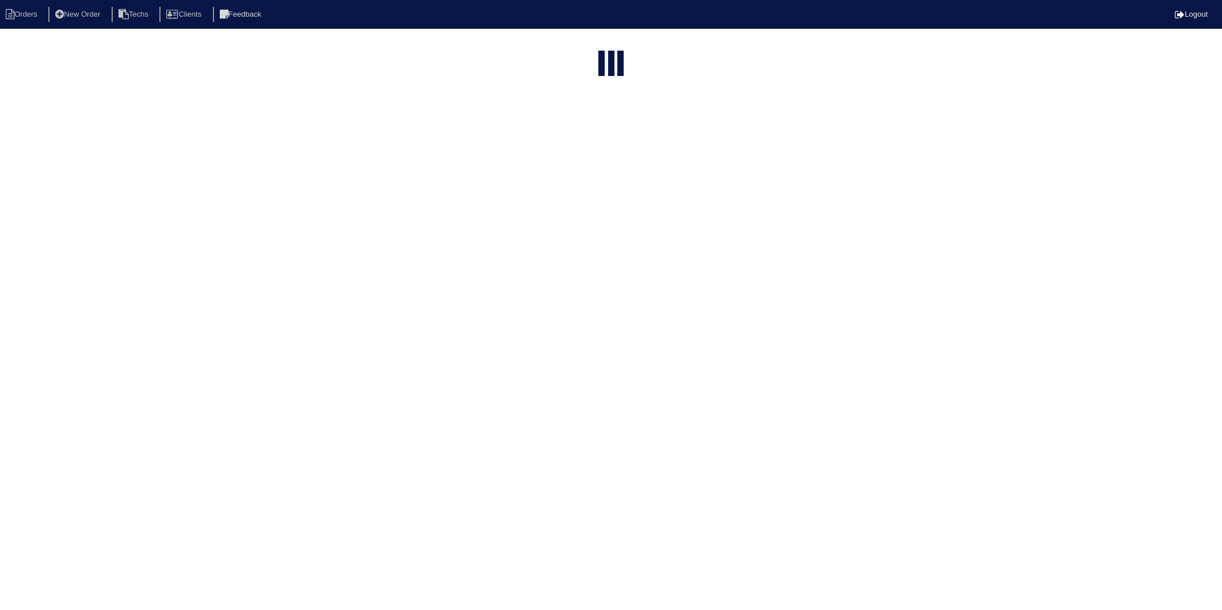
select select "15"
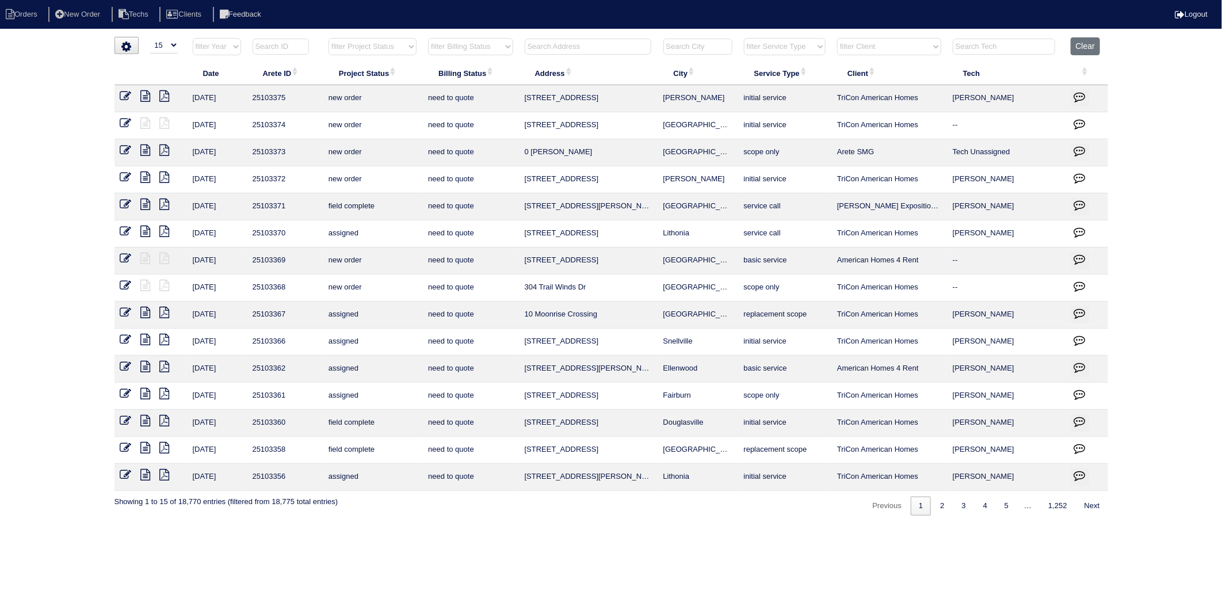
click at [495, 47] on select "filter Billing Status -- Any Billing Status -- need to quote quoted need to inv…" at bounding box center [470, 46] width 85 height 17
click at [429, 38] on select "filter Billing Status -- Any Billing Status -- need to quote quoted need to inv…" at bounding box center [470, 46] width 85 height 17
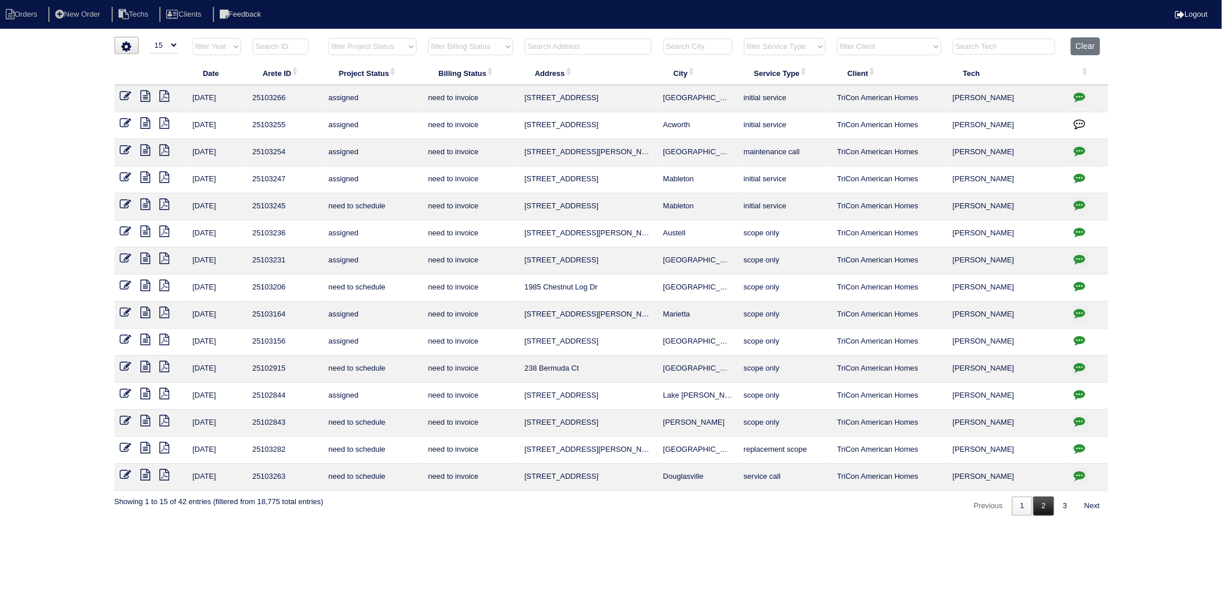
click at [1042, 510] on link "2" at bounding box center [1043, 506] width 20 height 19
select select "need to invoice"
